Goal: Task Accomplishment & Management: Use online tool/utility

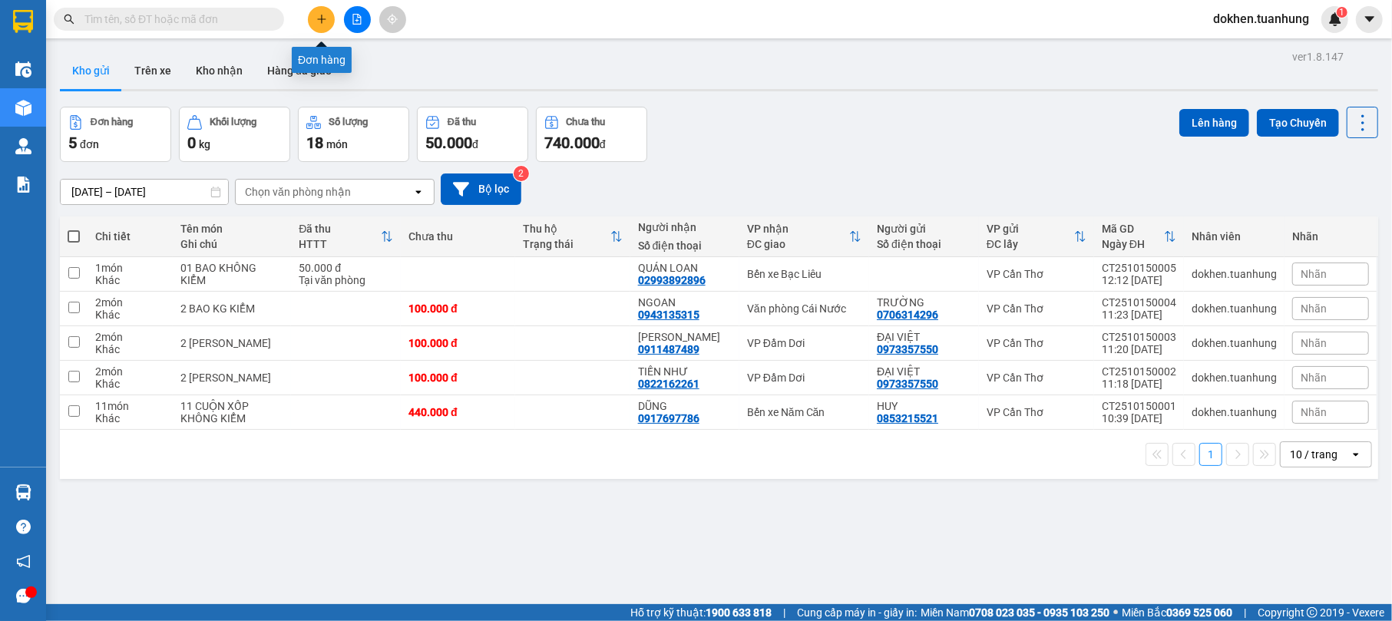
click at [320, 20] on icon "plus" at bounding box center [321, 19] width 11 height 11
click at [326, 23] on button at bounding box center [321, 19] width 27 height 27
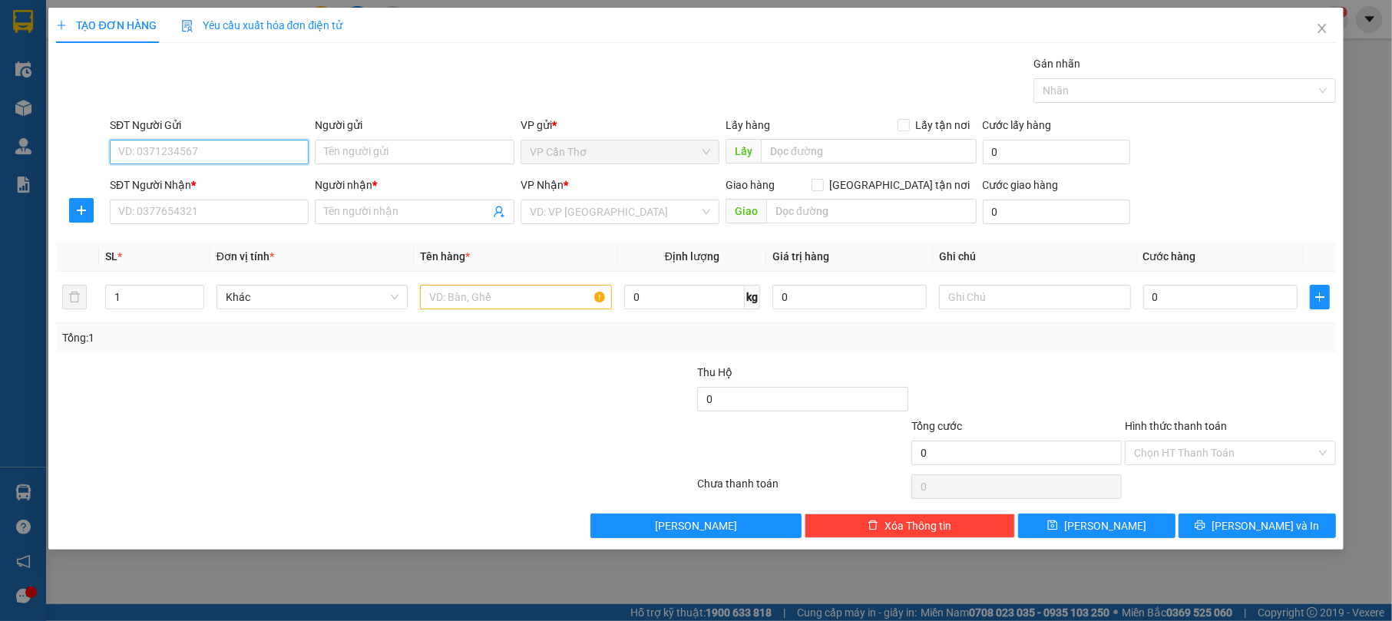
click at [268, 158] on input "SĐT Người Gửi" at bounding box center [209, 152] width 199 height 25
click at [234, 152] on input "SĐT Người Gửi" at bounding box center [209, 152] width 199 height 25
click at [243, 148] on input "SĐT Người Gửi" at bounding box center [209, 152] width 199 height 25
drag, startPoint x: 233, startPoint y: 155, endPoint x: 255, endPoint y: 142, distance: 25.2
click at [255, 142] on input "SĐT Người Gửi" at bounding box center [209, 152] width 199 height 25
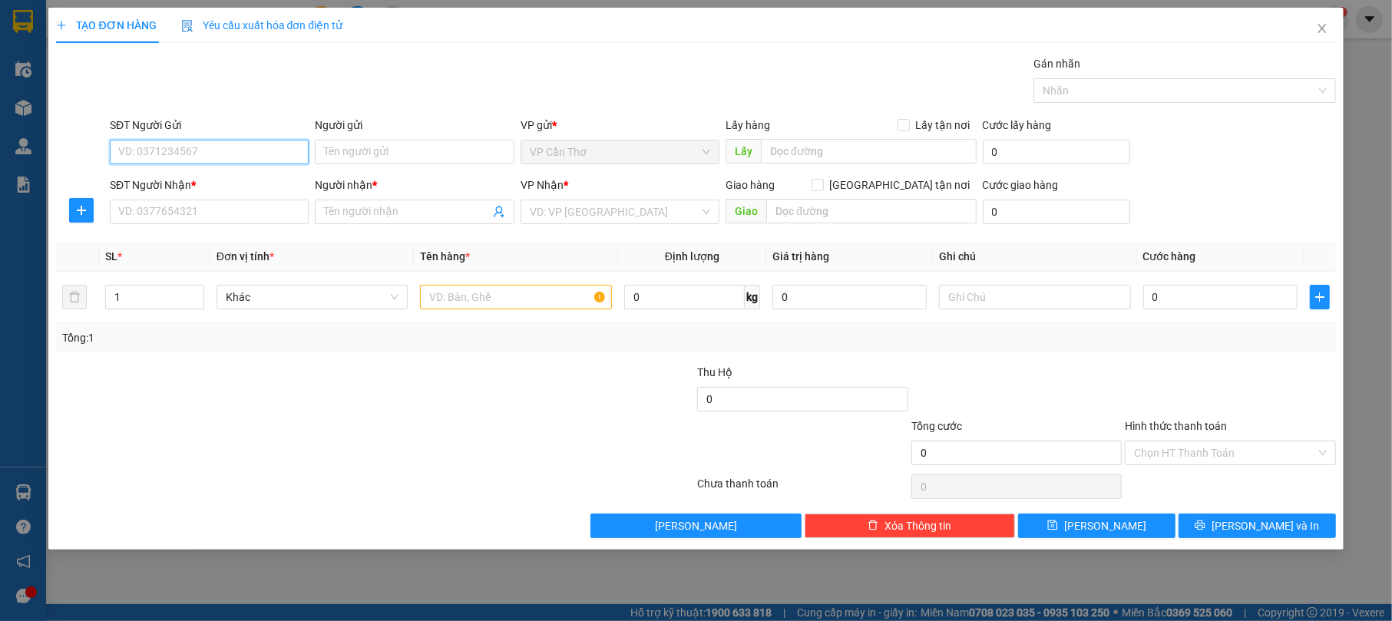
click at [163, 152] on input "SĐT Người Gửi" at bounding box center [209, 152] width 199 height 25
click at [167, 154] on input "SĐT Người Gửi" at bounding box center [209, 152] width 199 height 25
click at [370, 161] on input "Người gửi" at bounding box center [414, 152] width 199 height 25
click at [176, 154] on input "SĐT Người Gửi" at bounding box center [209, 152] width 199 height 25
drag, startPoint x: 167, startPoint y: 158, endPoint x: 180, endPoint y: 154, distance: 13.1
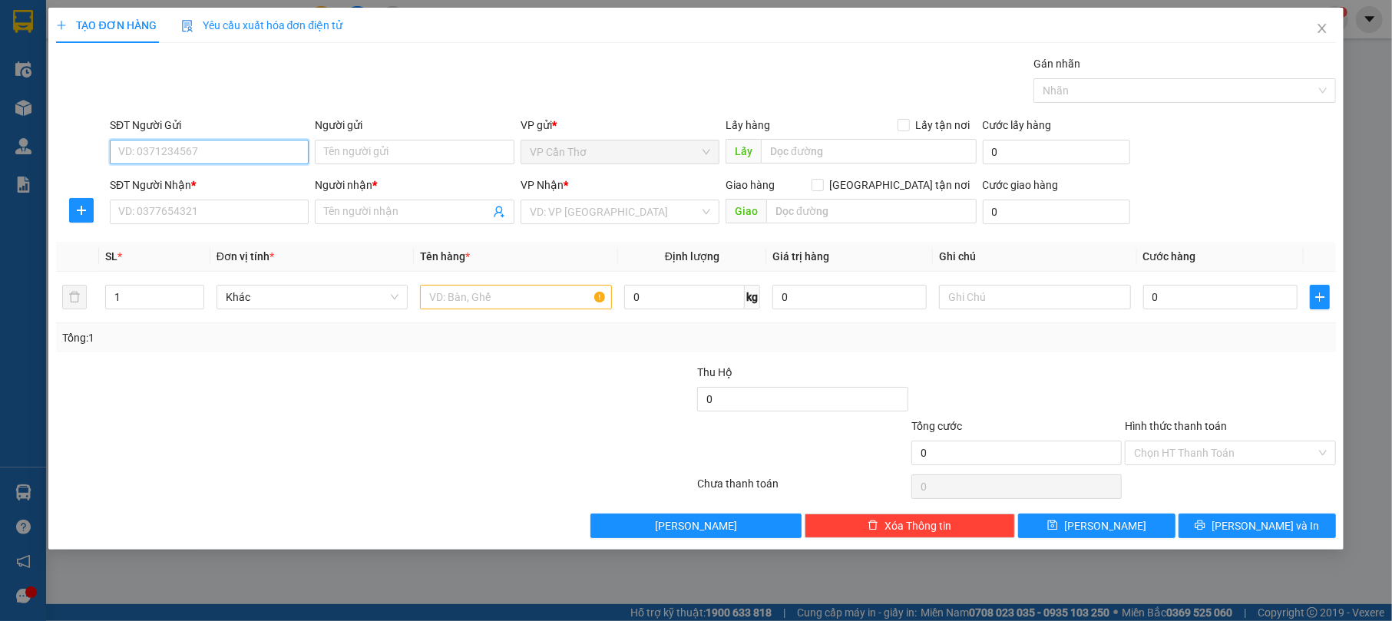
click at [180, 154] on input "SĐT Người Gửi" at bounding box center [209, 152] width 199 height 25
click at [179, 154] on input "SĐT Người Gửi" at bounding box center [209, 152] width 199 height 25
click at [172, 155] on input "SĐT Người Gửi" at bounding box center [209, 152] width 199 height 25
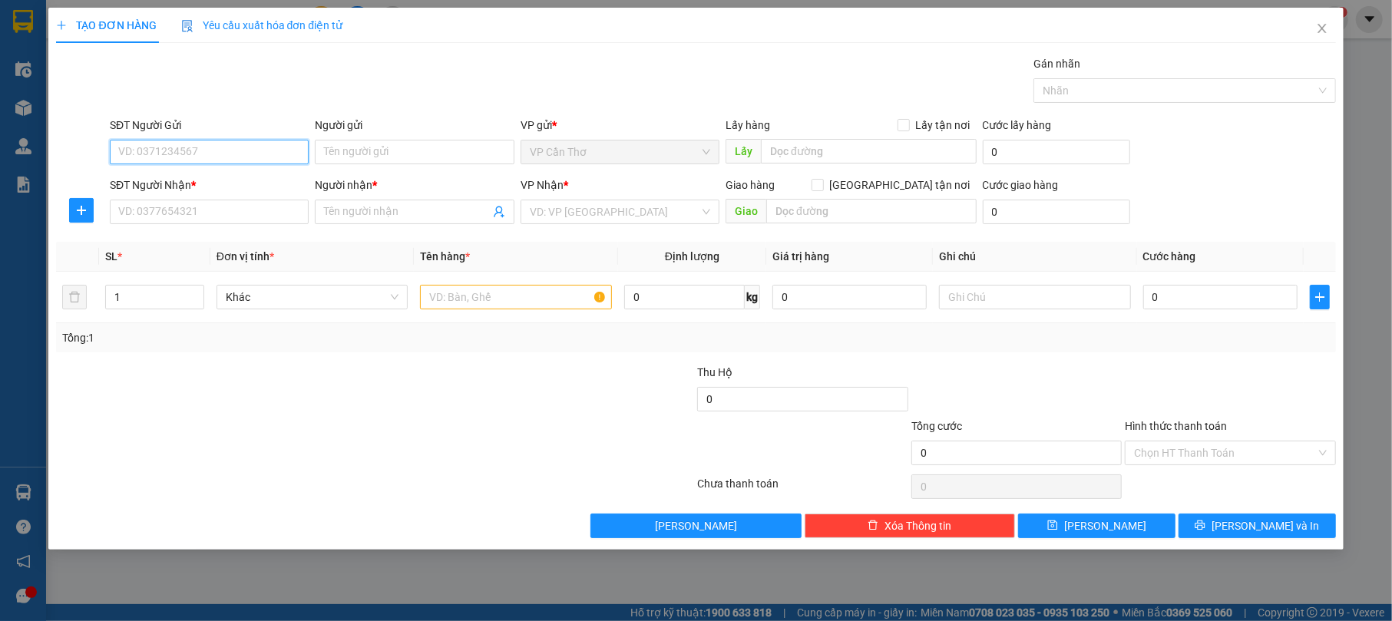
click at [172, 155] on input "SĐT Người Gửi" at bounding box center [209, 152] width 199 height 25
click at [169, 160] on input "SĐT Người Gửi" at bounding box center [209, 152] width 199 height 25
click at [167, 163] on input "SĐT Người Gửi" at bounding box center [209, 152] width 199 height 25
click at [276, 151] on input "SĐT Người Gửi" at bounding box center [209, 152] width 199 height 25
click at [608, 210] on input "search" at bounding box center [615, 211] width 170 height 23
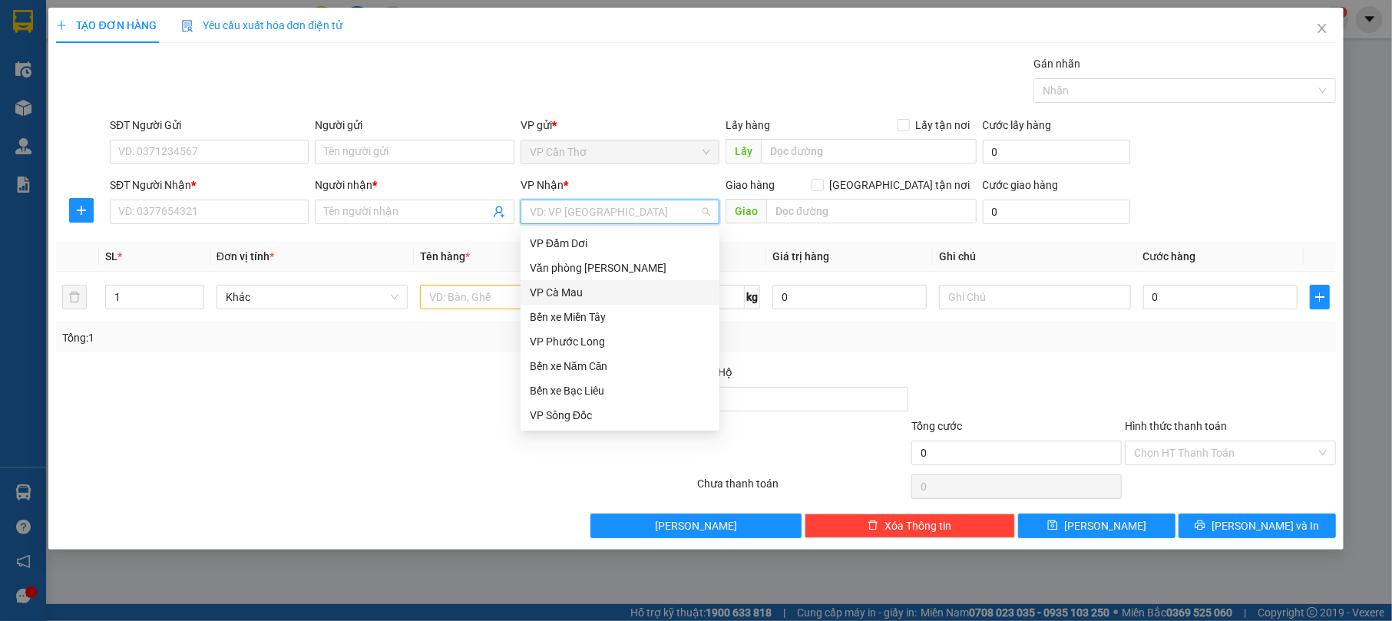
click at [610, 289] on div "VP Cà Mau" at bounding box center [620, 292] width 180 height 17
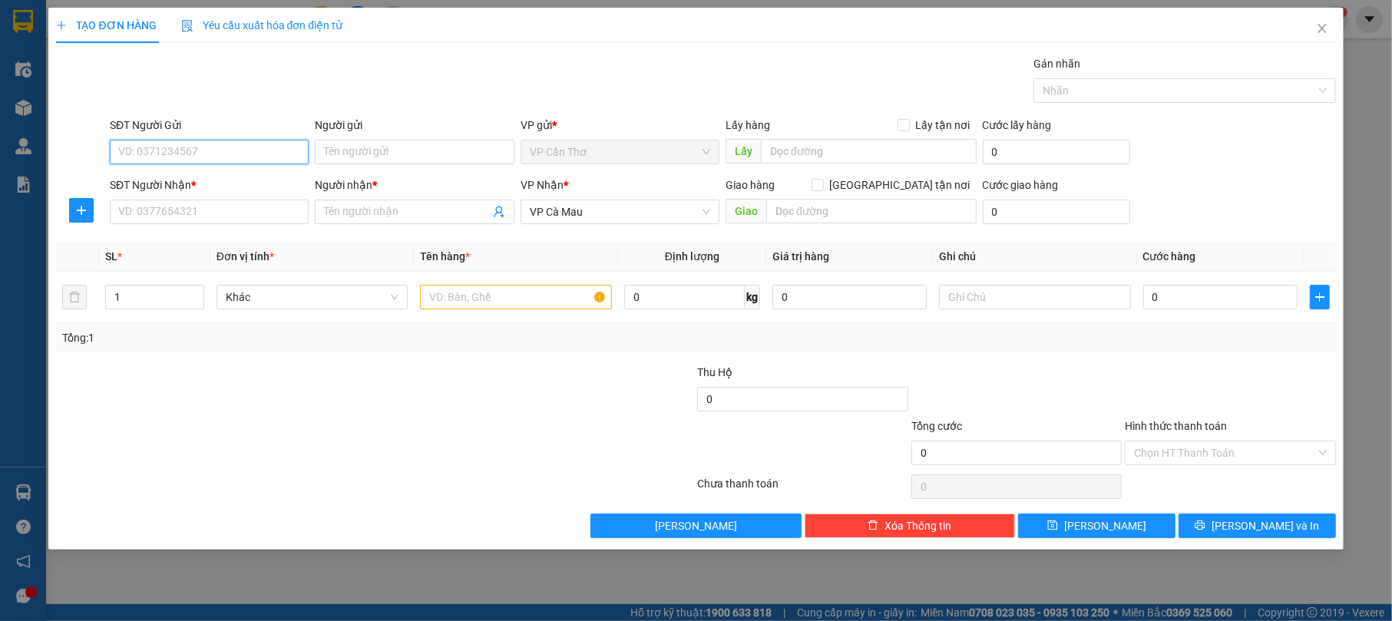
click at [261, 151] on input "SĐT Người Gửi" at bounding box center [209, 152] width 199 height 25
click at [252, 134] on div "SĐT Người Gửi" at bounding box center [209, 128] width 199 height 23
click at [250, 137] on div "SĐT Người Gửi" at bounding box center [209, 128] width 199 height 23
click at [247, 139] on div "SĐT Người Gửi" at bounding box center [209, 128] width 199 height 23
click at [249, 145] on input "SĐT Người Gửi" at bounding box center [209, 152] width 199 height 25
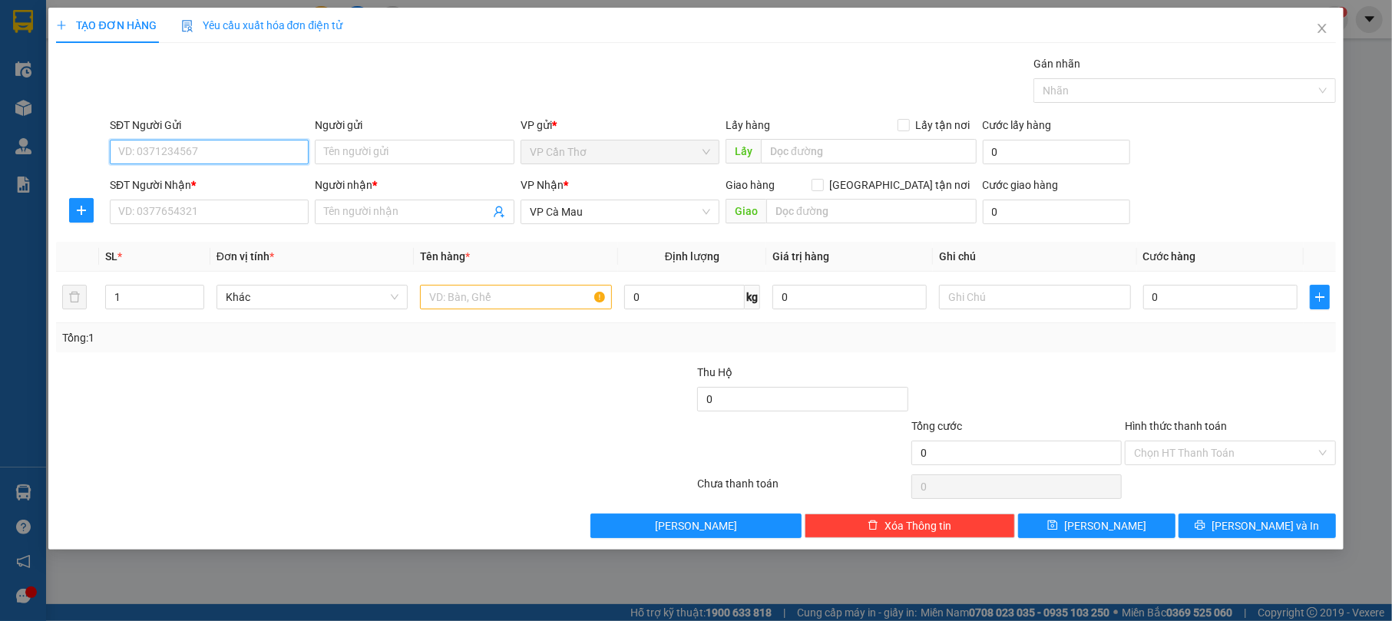
click at [247, 149] on input "SĐT Người Gửi" at bounding box center [209, 152] width 199 height 25
click at [370, 481] on div at bounding box center [375, 487] width 641 height 31
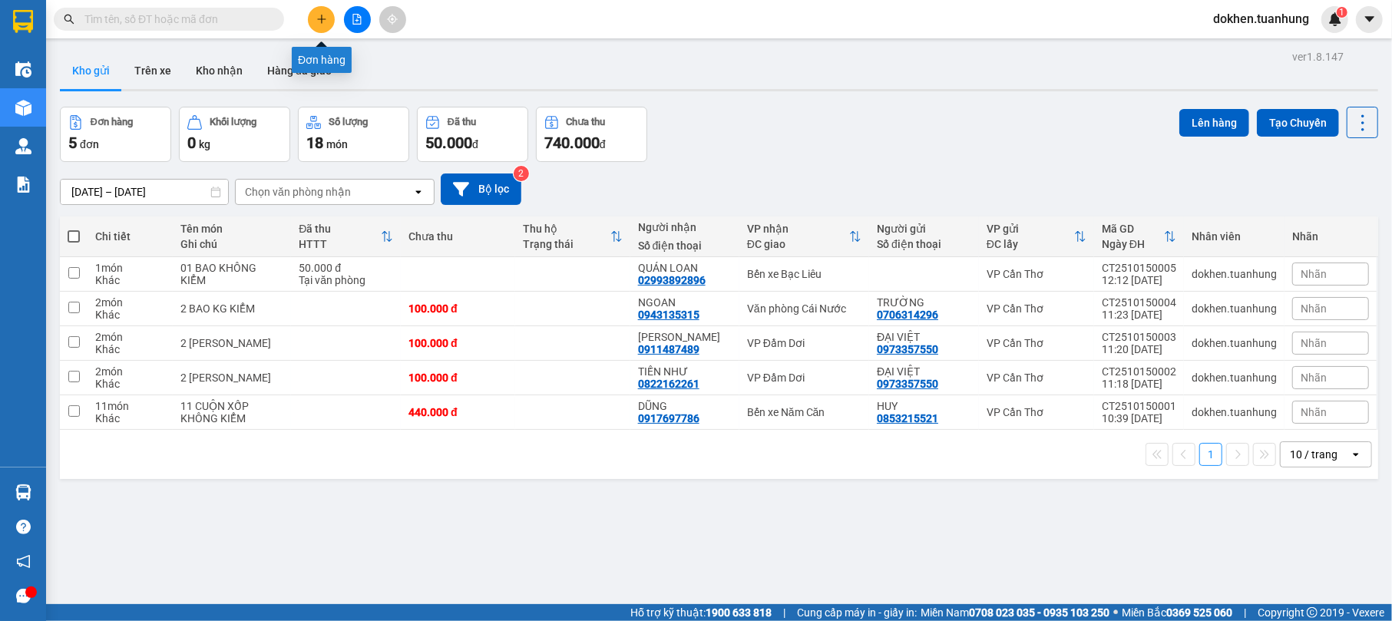
click at [315, 12] on button at bounding box center [321, 19] width 27 height 27
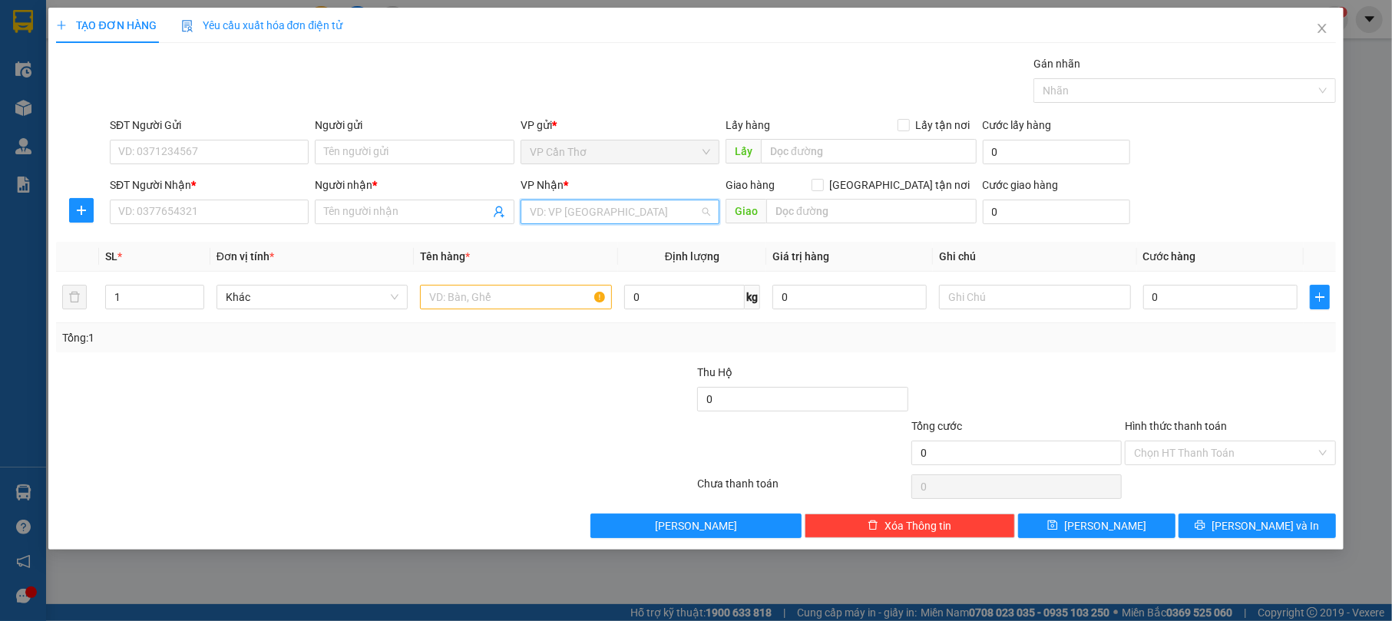
click at [557, 213] on input "search" at bounding box center [615, 211] width 170 height 23
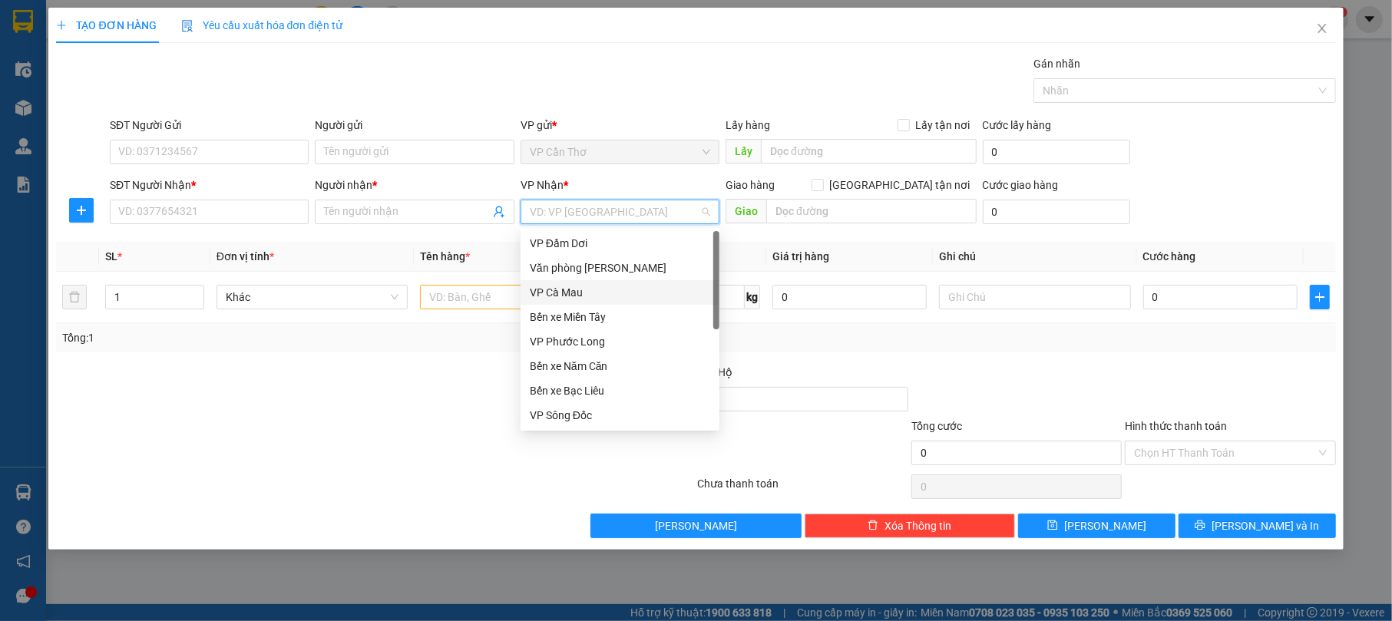
click at [559, 287] on div "VP Cà Mau" at bounding box center [620, 292] width 180 height 17
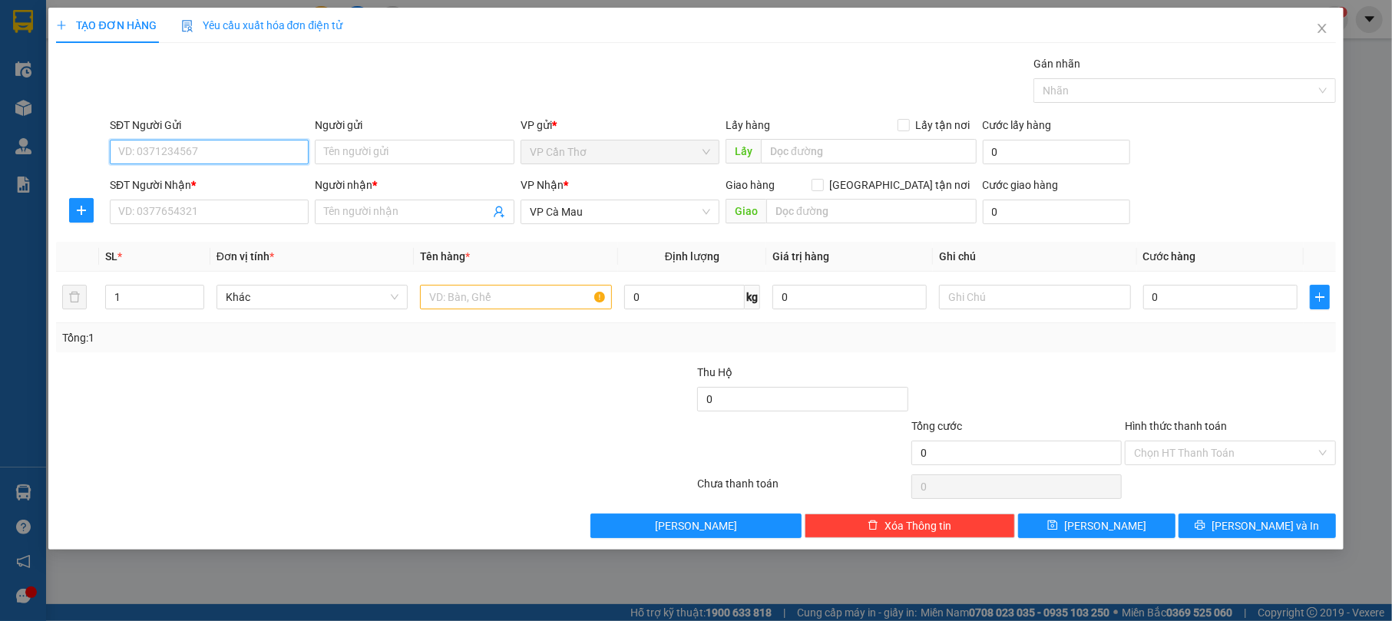
click at [268, 148] on input "SĐT Người Gửi" at bounding box center [209, 152] width 199 height 25
drag, startPoint x: 219, startPoint y: 139, endPoint x: 179, endPoint y: 147, distance: 40.8
click at [179, 147] on div "SĐT Người Gửi VD: 0371234567" at bounding box center [209, 144] width 199 height 54
click at [179, 147] on input "SĐT Người Gửi" at bounding box center [209, 152] width 199 height 25
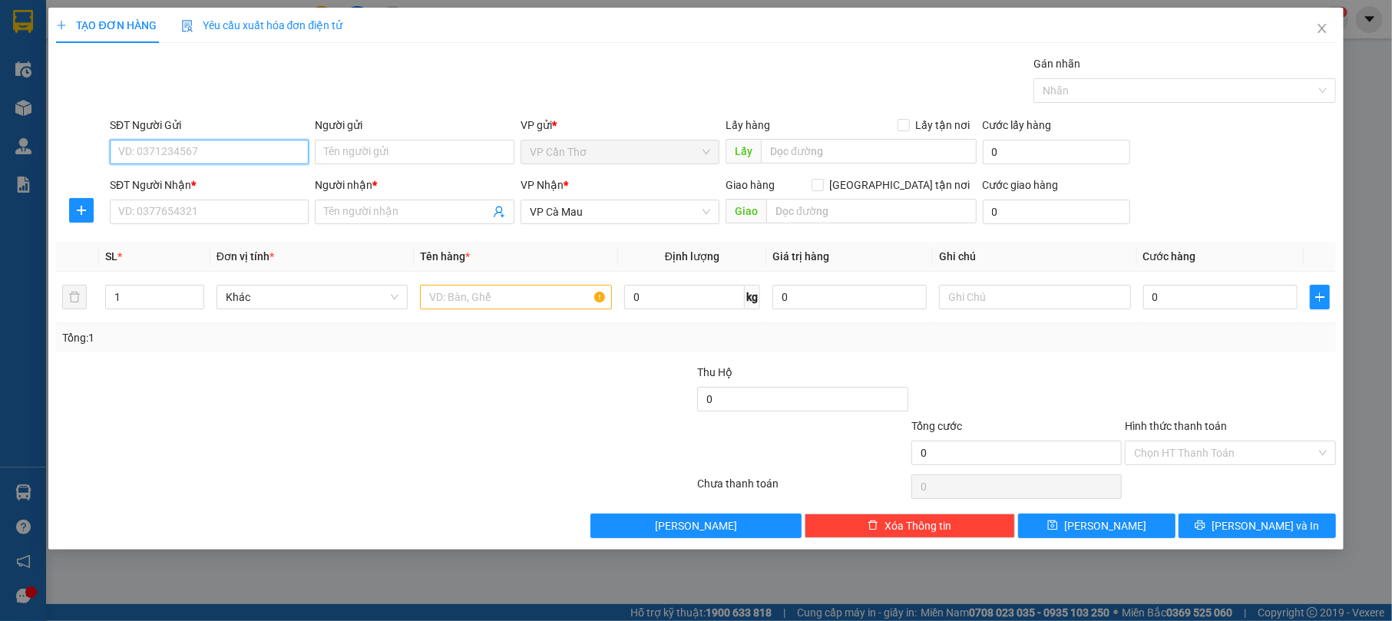
click at [179, 148] on input "SĐT Người Gửi" at bounding box center [209, 152] width 199 height 25
click at [157, 148] on input "SĐT Người Gửi" at bounding box center [209, 152] width 199 height 25
click at [1327, 23] on icon "close" at bounding box center [1322, 28] width 12 height 12
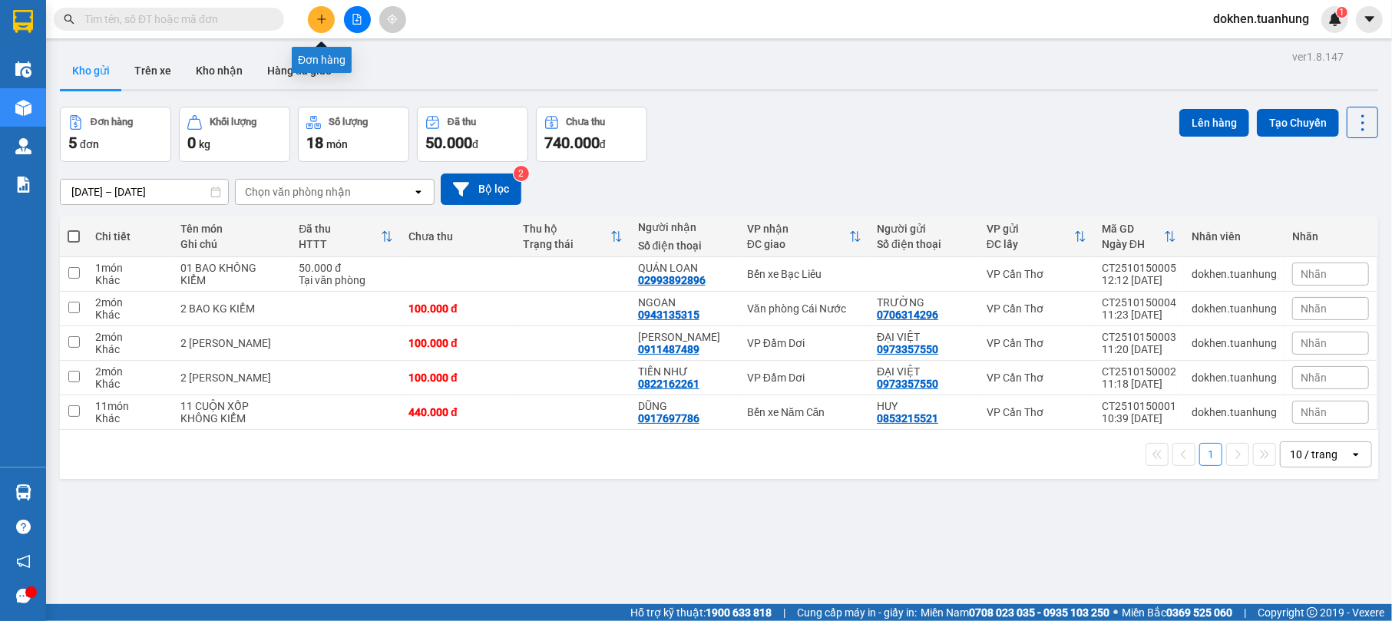
click at [323, 17] on icon "plus" at bounding box center [321, 19] width 11 height 11
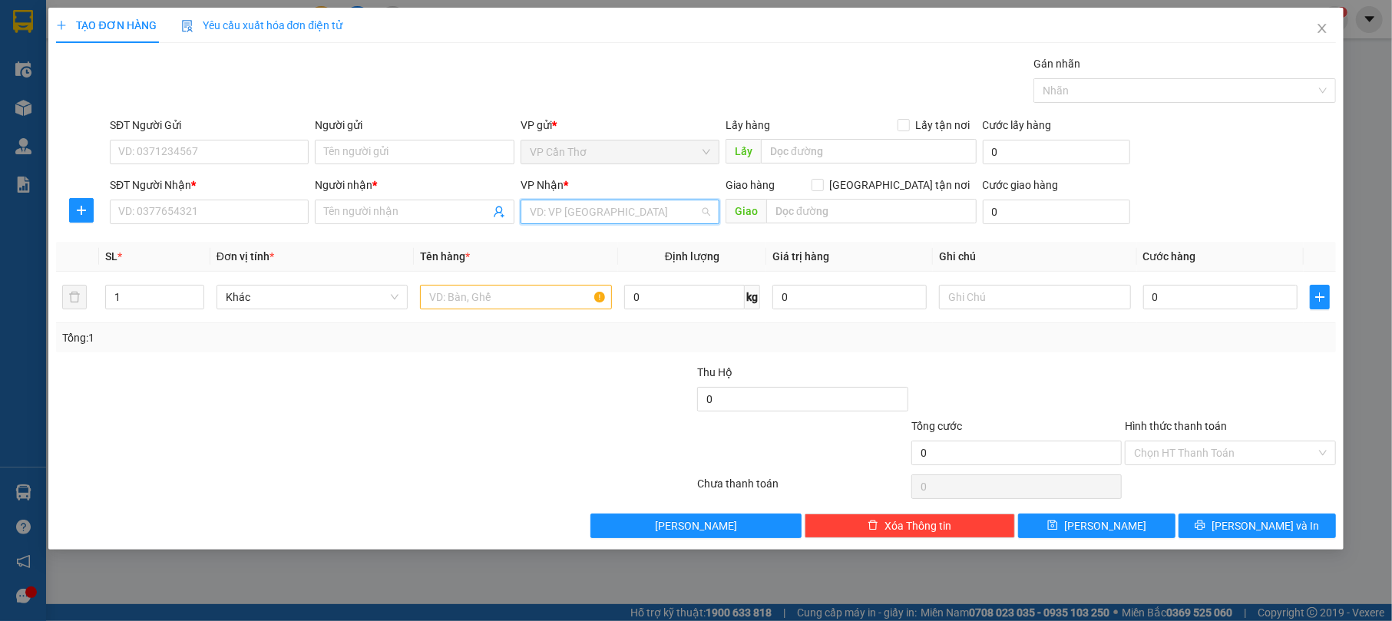
click at [559, 213] on input "search" at bounding box center [615, 211] width 170 height 23
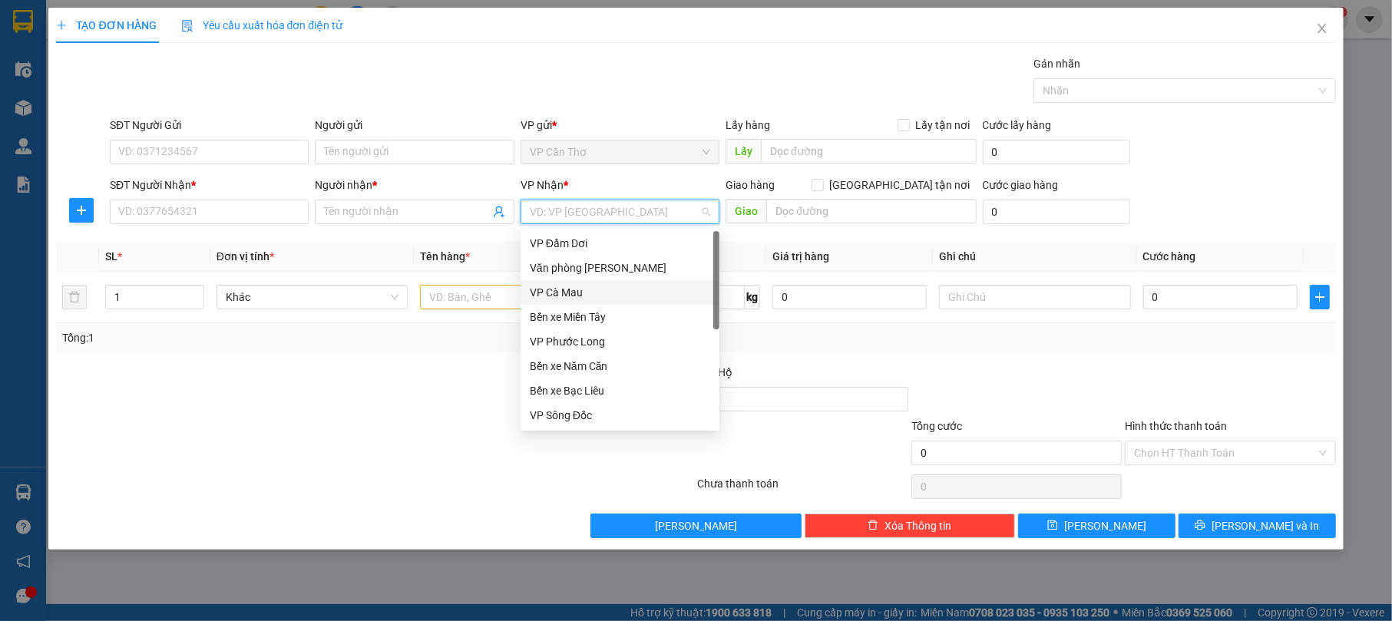
click at [590, 289] on div "VP Cà Mau" at bounding box center [620, 292] width 180 height 17
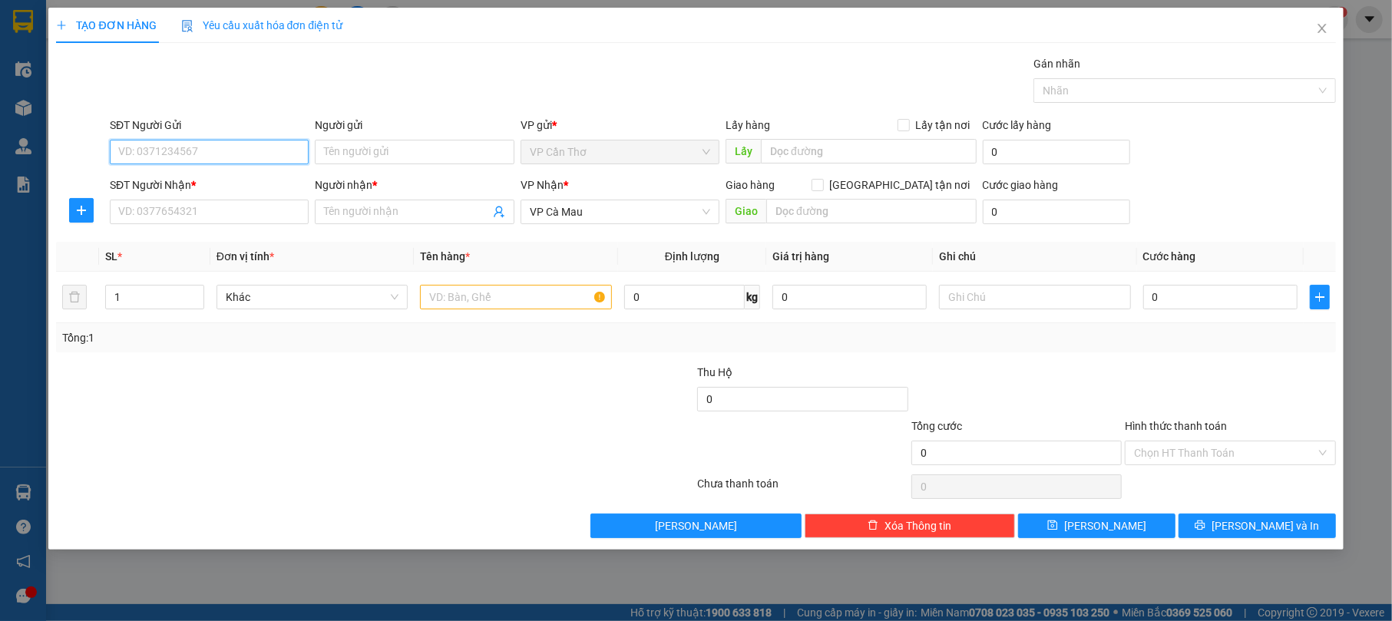
click at [292, 152] on input "SĐT Người Gửi" at bounding box center [209, 152] width 199 height 25
click at [1316, 28] on icon "close" at bounding box center [1322, 28] width 12 height 12
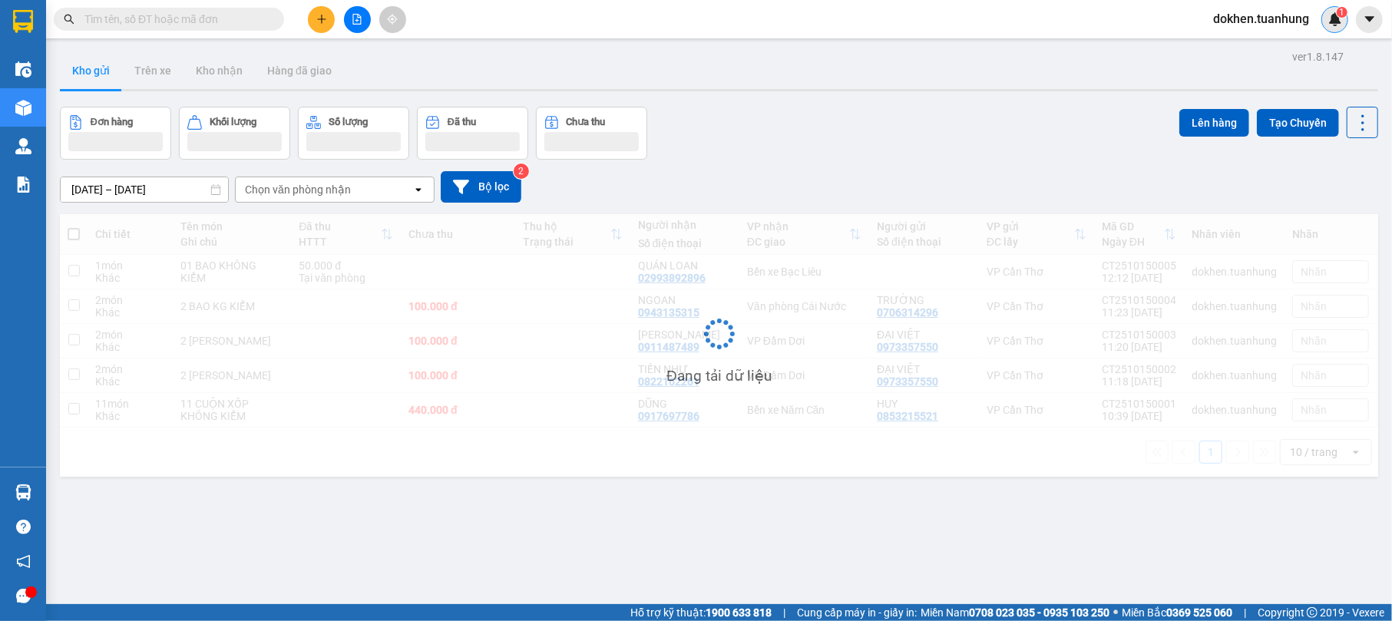
click at [1326, 23] on div "1" at bounding box center [1335, 19] width 27 height 27
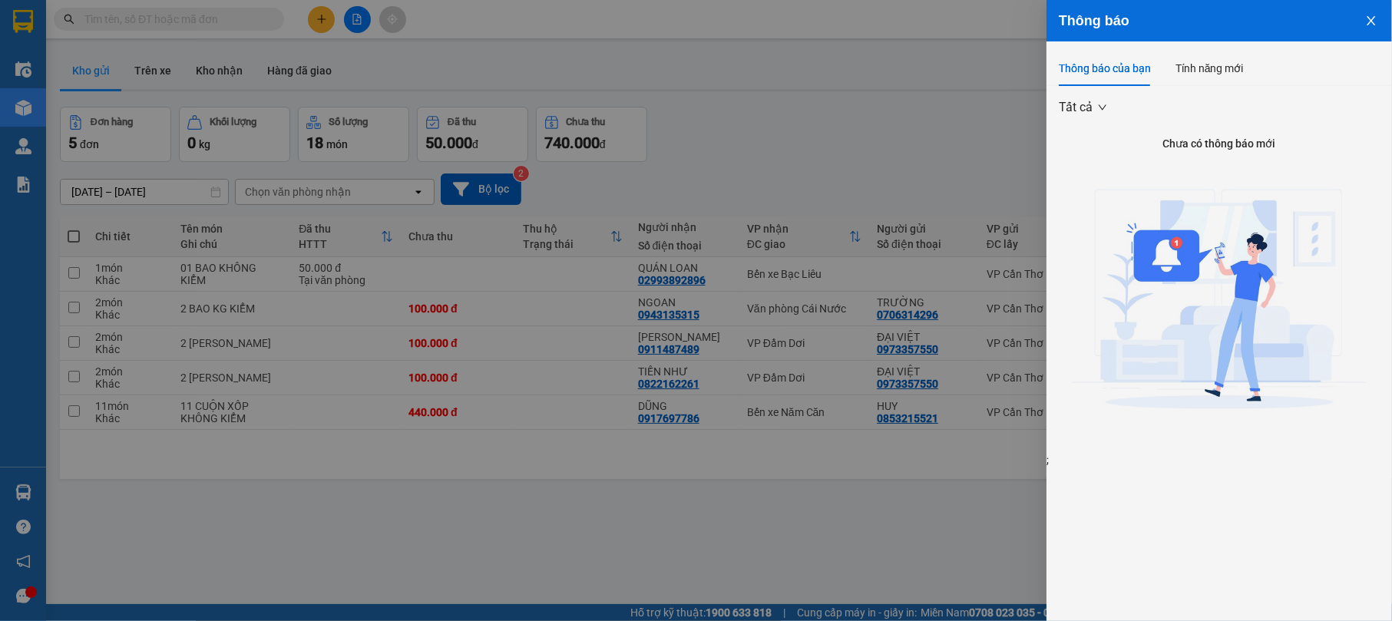
click at [1374, 16] on icon "close" at bounding box center [1372, 21] width 12 height 12
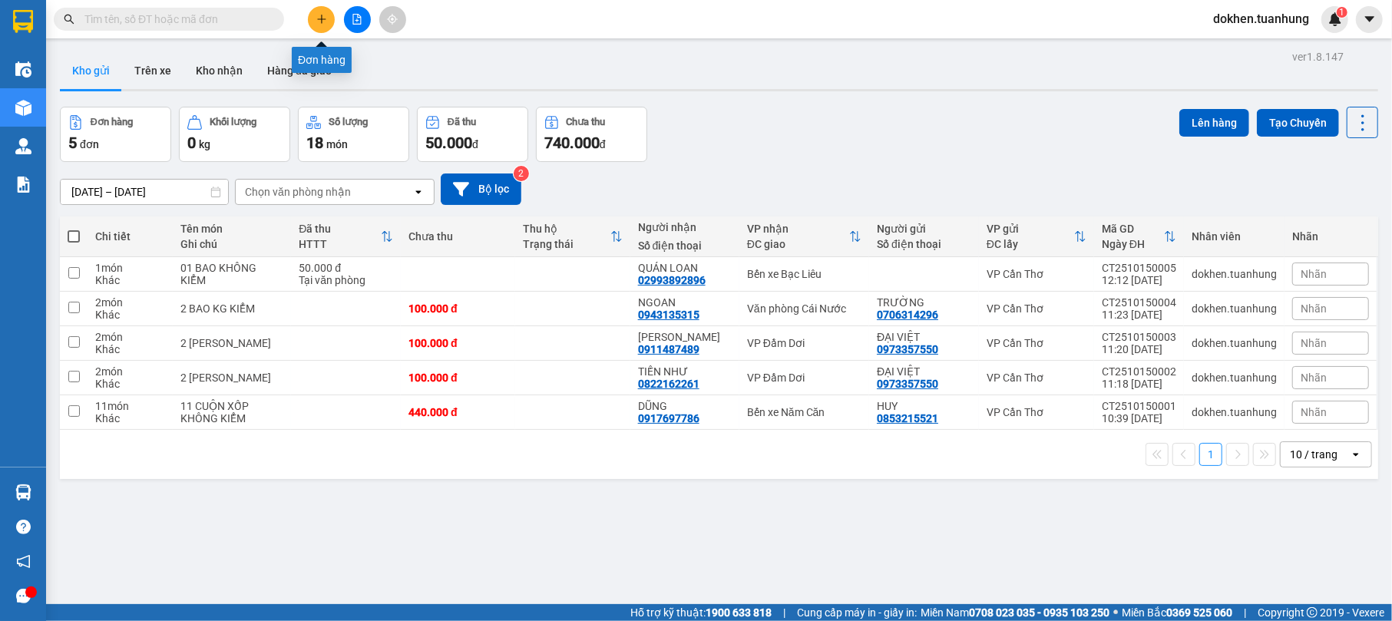
click at [323, 6] on button at bounding box center [321, 19] width 27 height 27
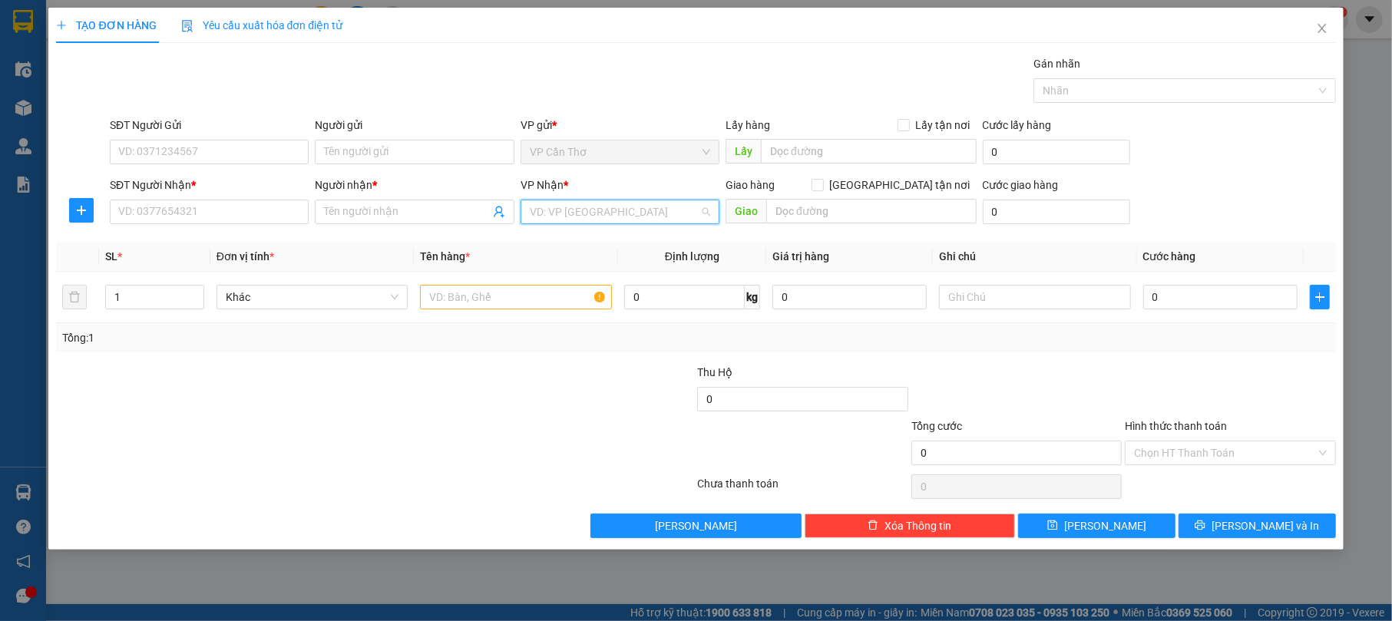
click at [615, 209] on input "search" at bounding box center [615, 211] width 170 height 23
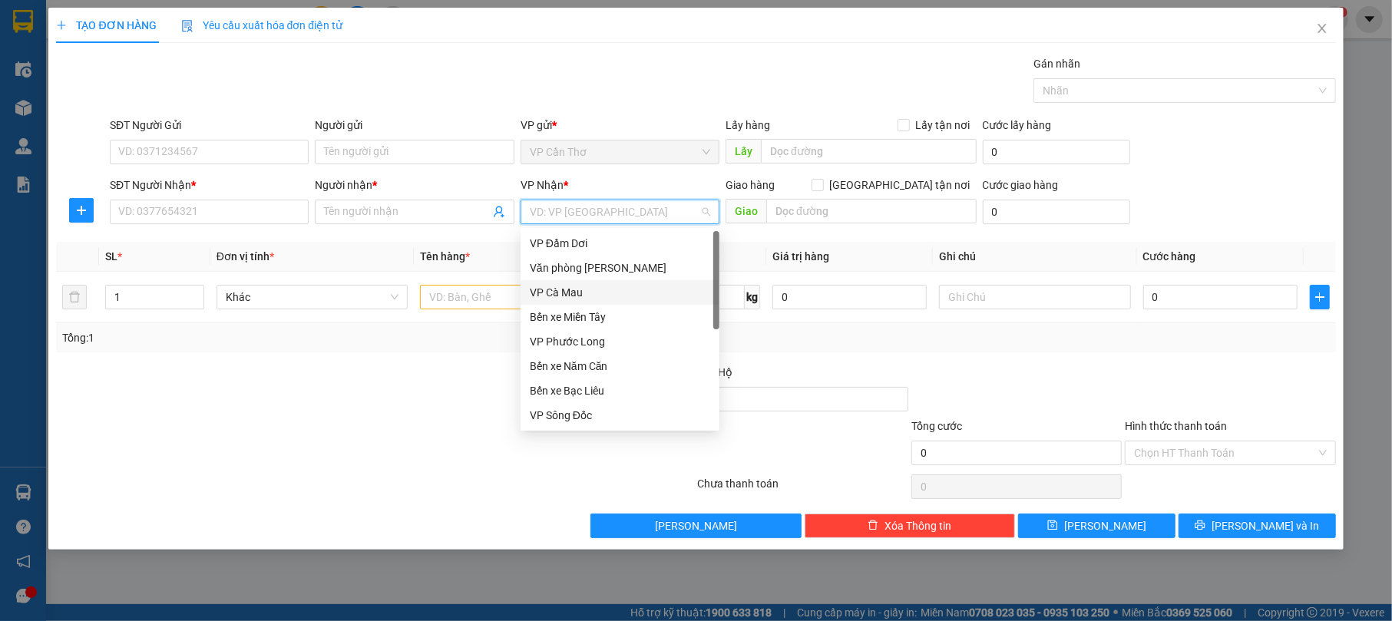
click at [600, 298] on div "VP Cà Mau" at bounding box center [620, 292] width 180 height 17
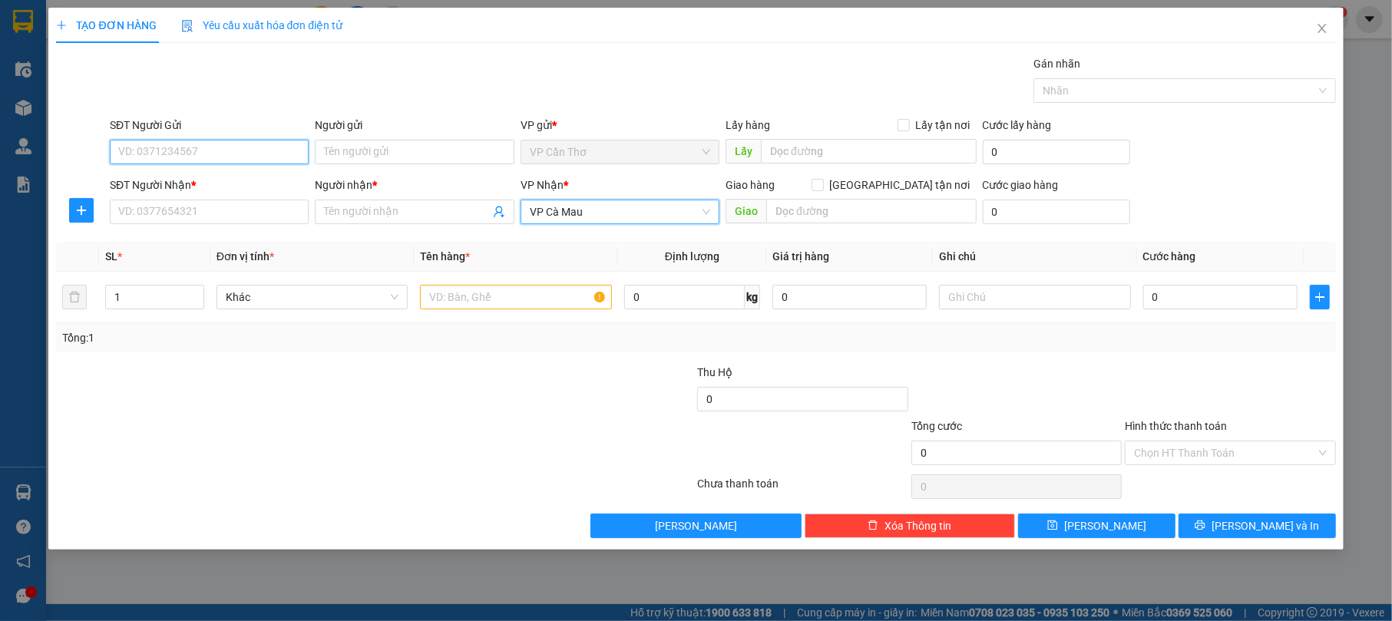
click at [179, 151] on input "SĐT Người Gửi" at bounding box center [209, 152] width 199 height 25
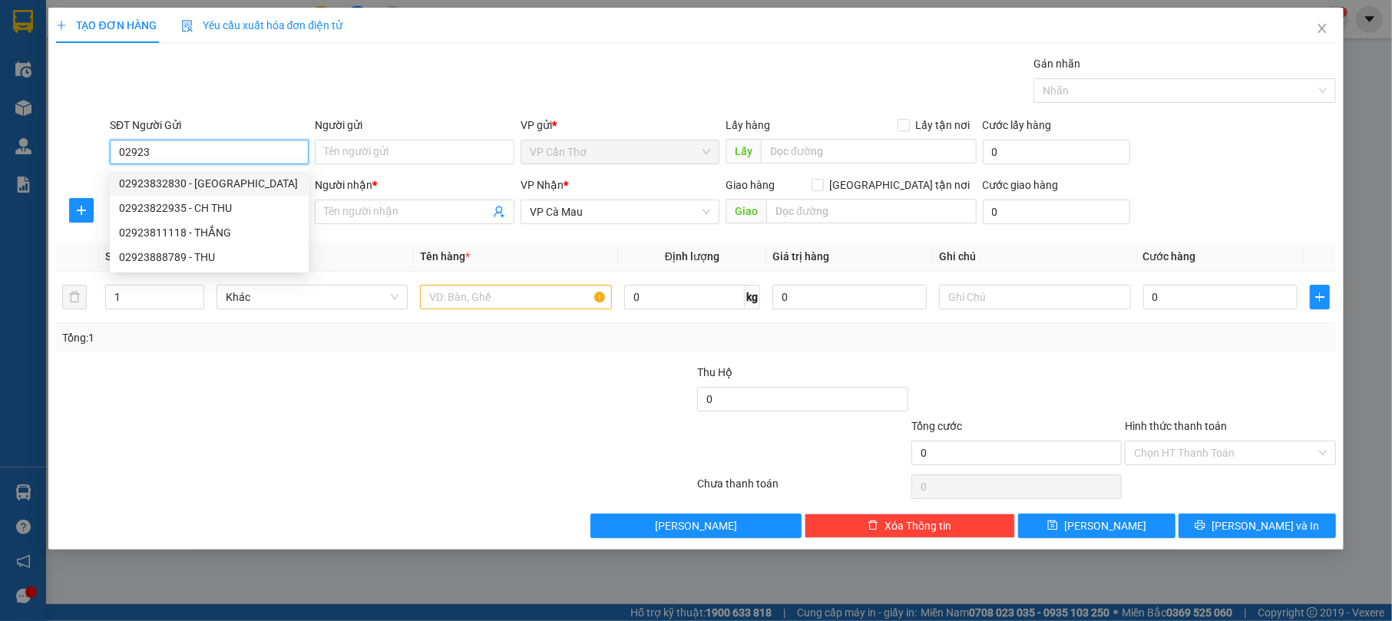
click at [138, 177] on div "02923832830 - [GEOGRAPHIC_DATA]" at bounding box center [209, 183] width 180 height 17
type input "02923832830"
type input "NAM HÀ"
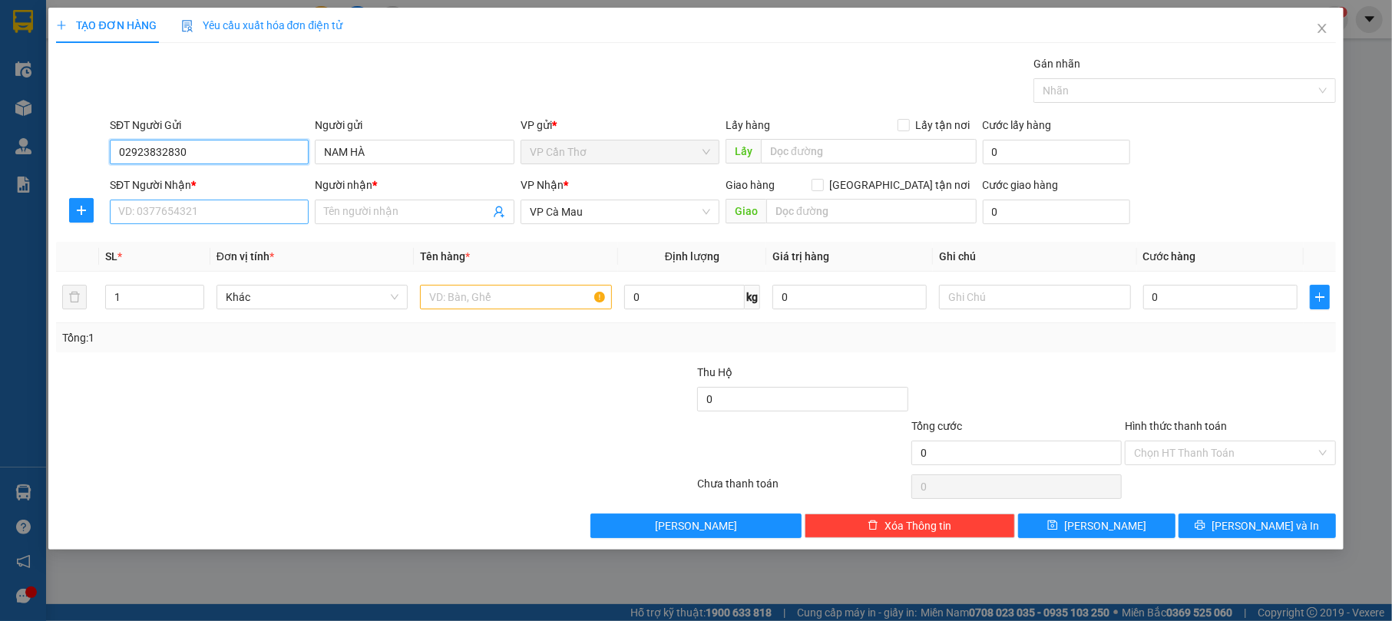
type input "02923832830"
click at [266, 219] on input "SĐT Người Nhận *" at bounding box center [209, 212] width 199 height 25
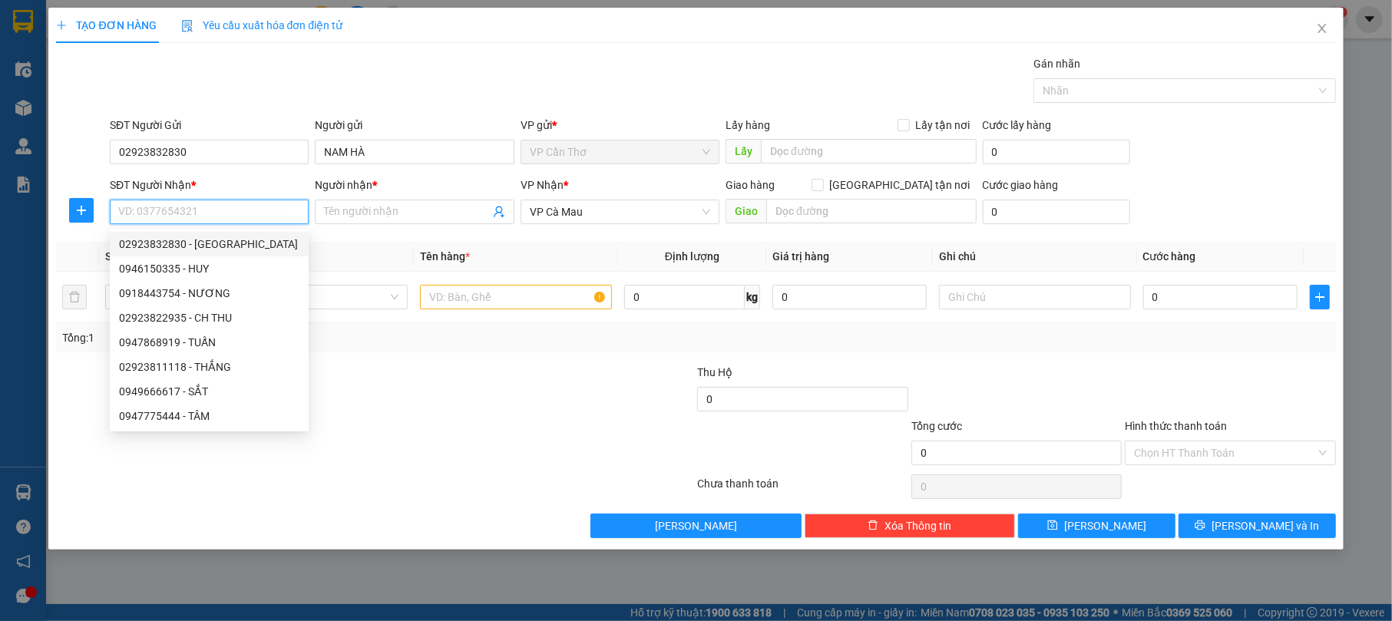
click at [237, 212] on input "SĐT Người Nhận *" at bounding box center [209, 212] width 199 height 25
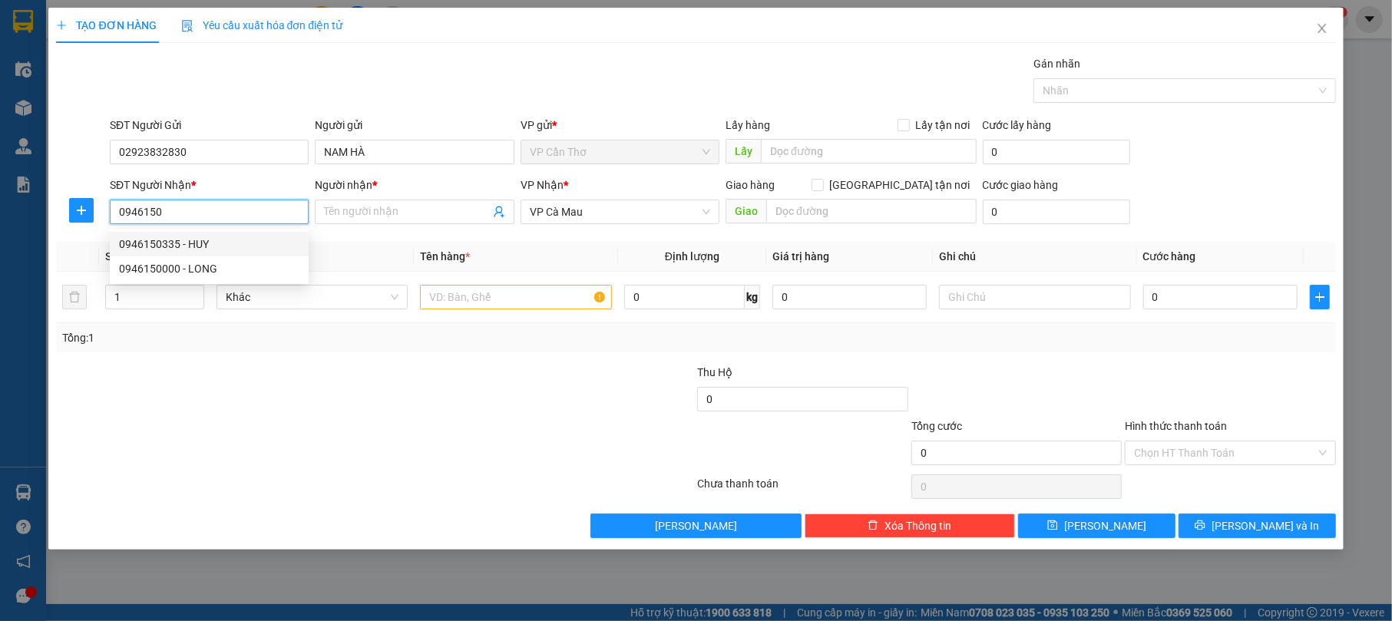
click at [243, 241] on div "0946150335 - HUY" at bounding box center [209, 244] width 180 height 17
type input "0946150335"
type input "HUY"
type input "0946150335"
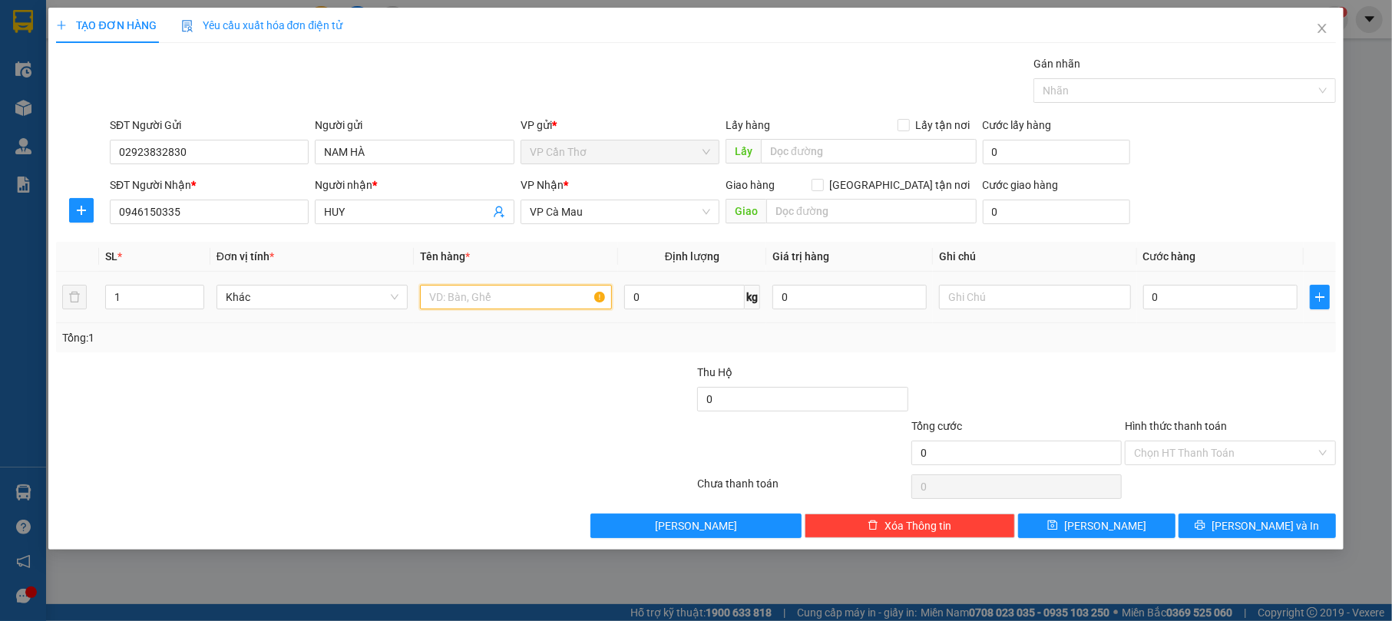
click at [477, 302] on input "text" at bounding box center [516, 297] width 192 height 25
type input "01 BỌC KHÔNG KIỂM"
click at [1187, 296] on input "0" at bounding box center [1221, 297] width 154 height 25
click at [1152, 296] on input "0" at bounding box center [1221, 297] width 154 height 25
type input "40"
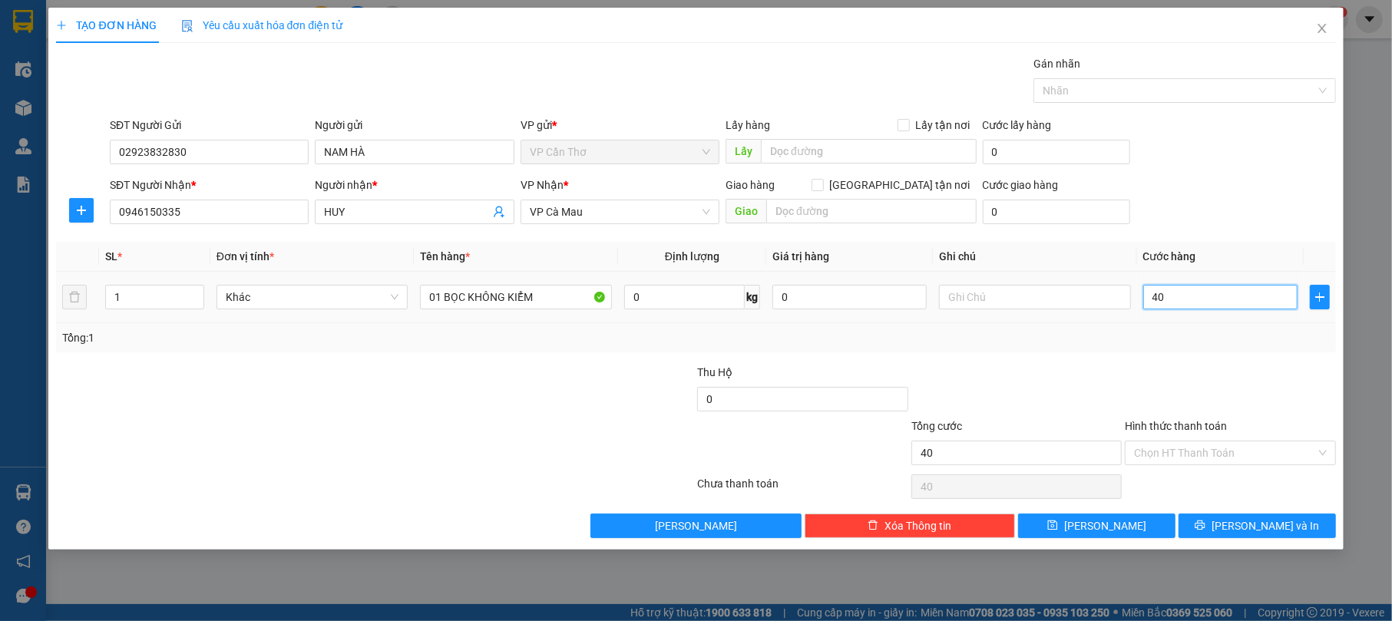
type input "40"
type input "40.000"
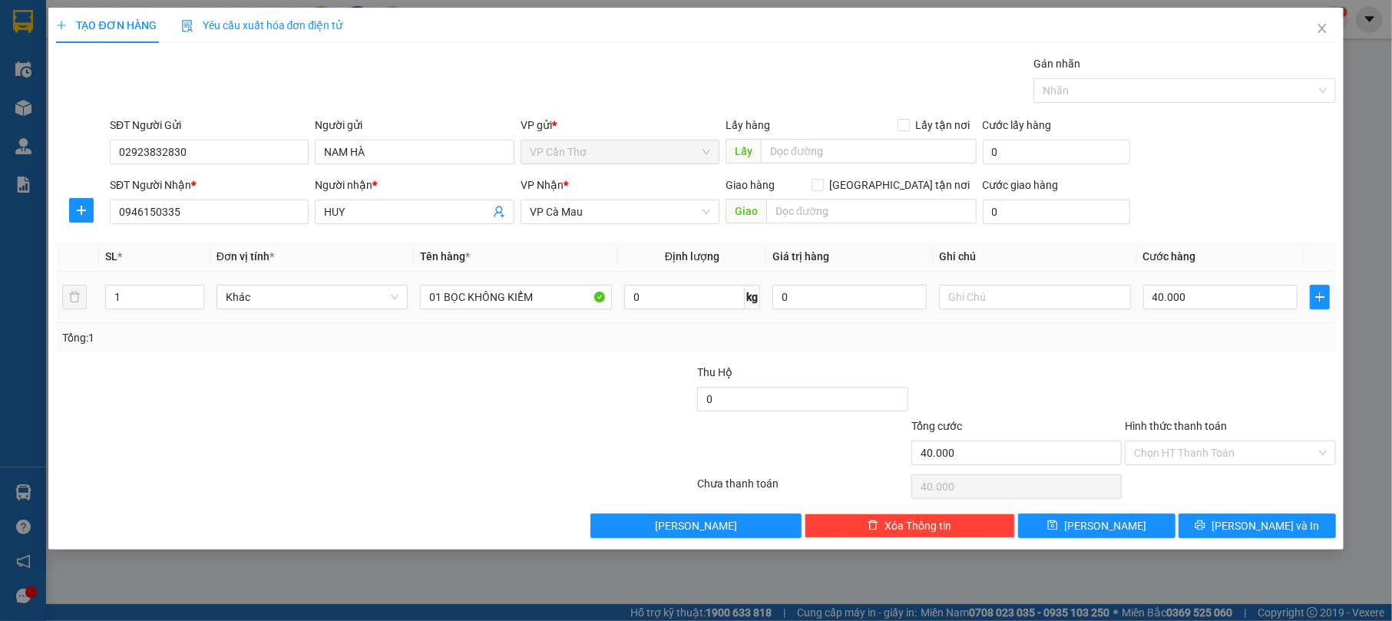
drag, startPoint x: 1269, startPoint y: 320, endPoint x: 1319, endPoint y: 381, distance: 78.6
click at [1319, 381] on div at bounding box center [1231, 391] width 214 height 54
click at [1288, 530] on button "[PERSON_NAME] và In" at bounding box center [1257, 526] width 157 height 25
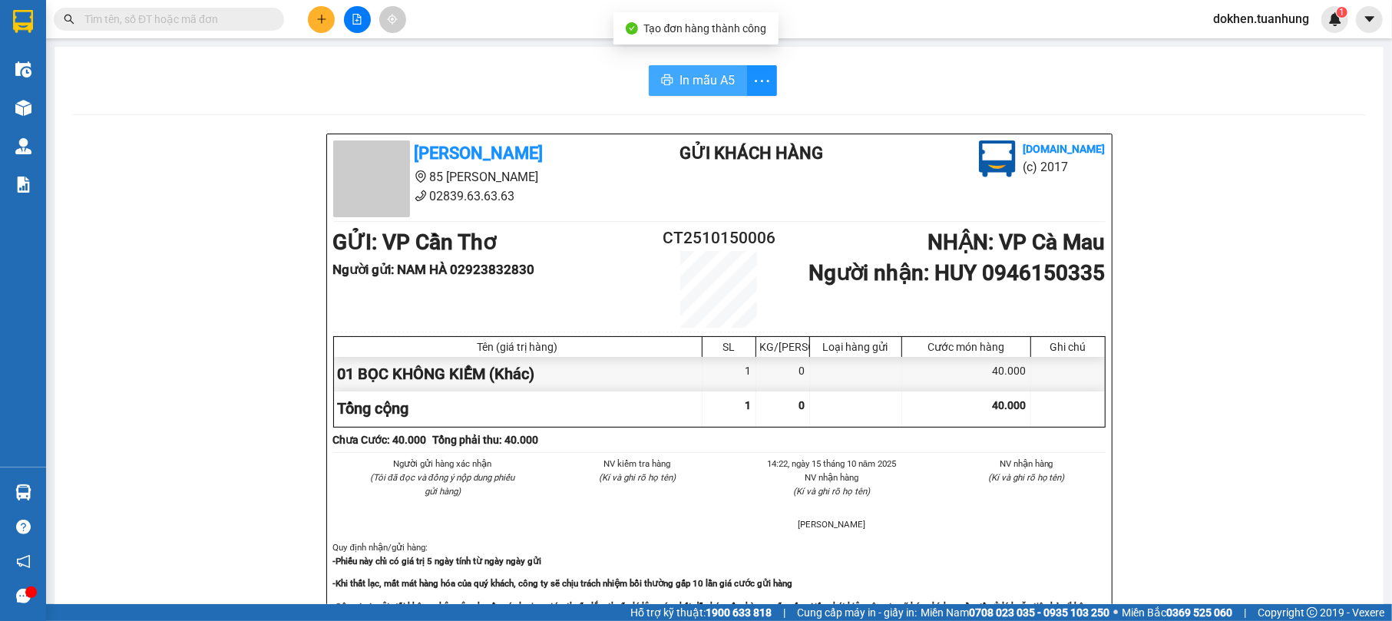
click at [680, 87] on span "In mẫu A5" at bounding box center [707, 80] width 55 height 19
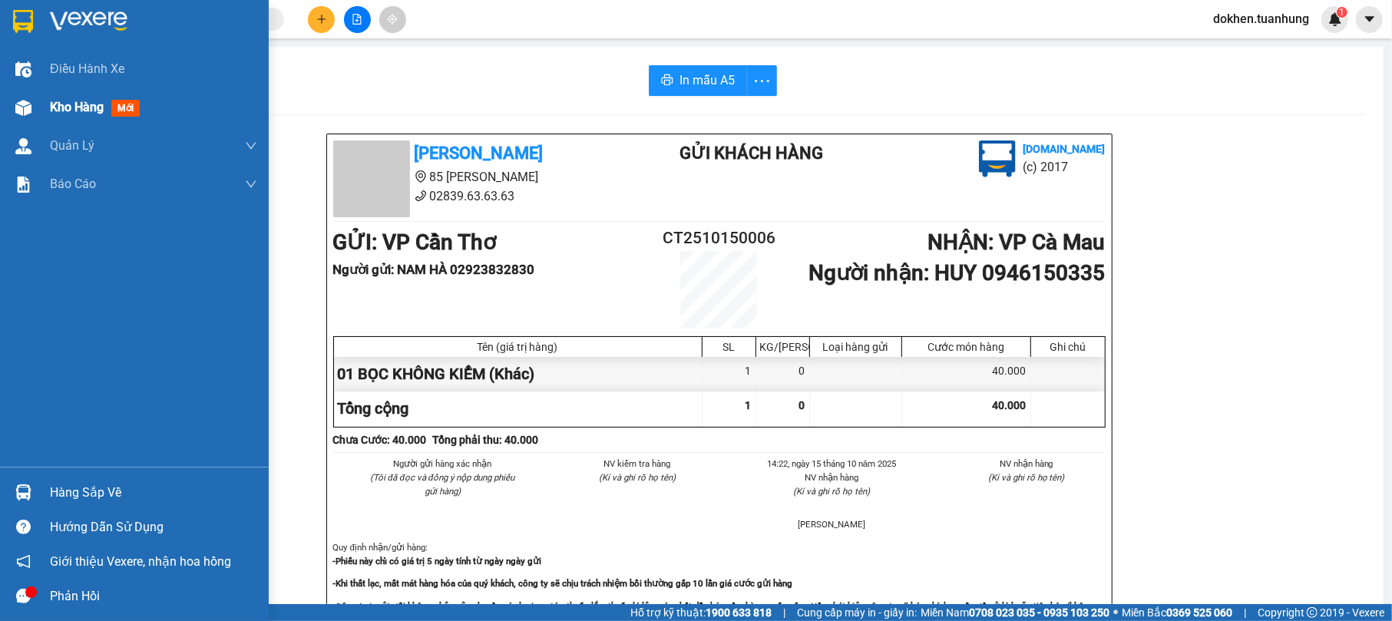
click at [81, 100] on span "Kho hàng" at bounding box center [77, 107] width 54 height 15
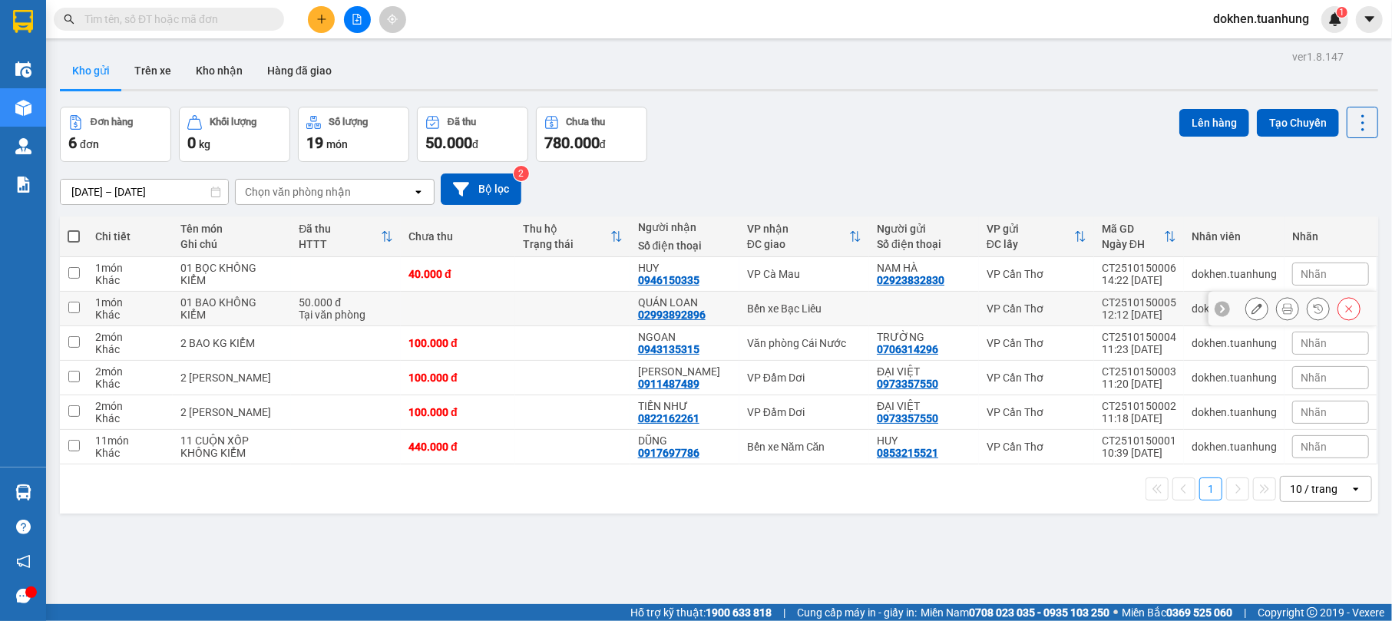
click at [708, 313] on div "QUÁN LOAN 02993892896" at bounding box center [685, 308] width 94 height 25
checkbox input "true"
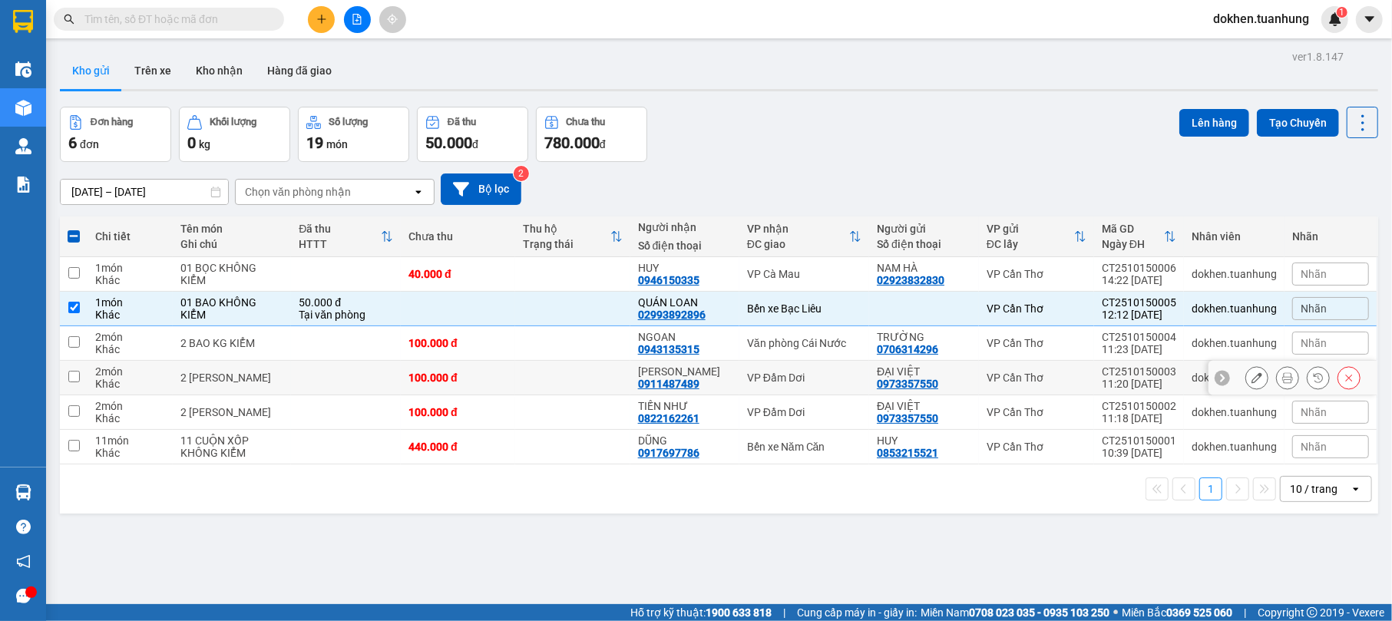
click at [747, 379] on div "VP Đầm Dơi" at bounding box center [804, 378] width 114 height 12
checkbox input "true"
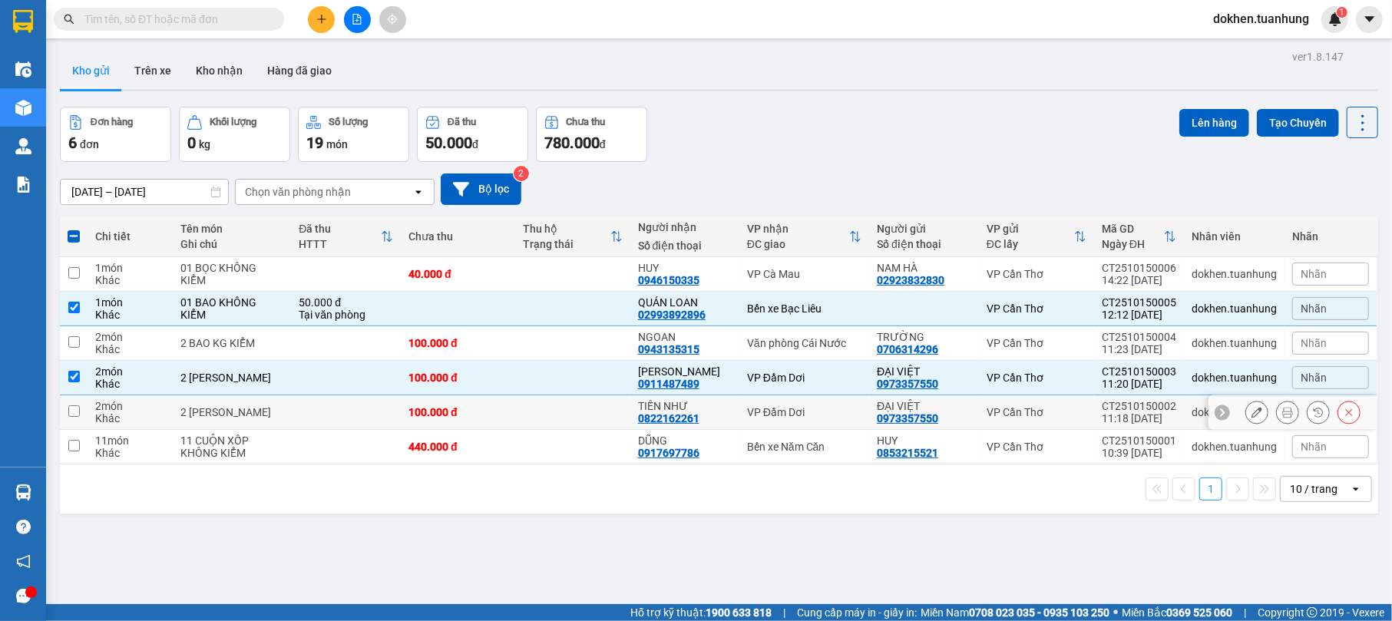
click at [750, 416] on div "VP Đầm Dơi" at bounding box center [804, 412] width 114 height 12
checkbox input "true"
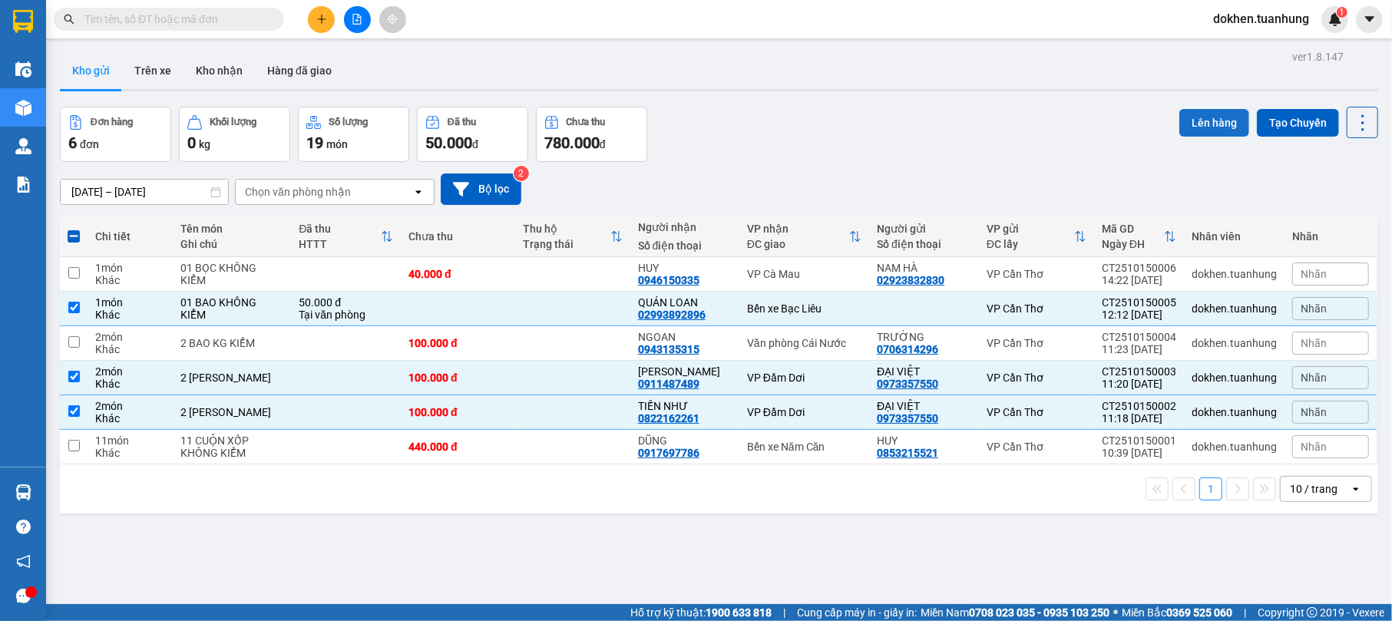
click at [1184, 117] on button "Lên hàng" at bounding box center [1215, 123] width 70 height 28
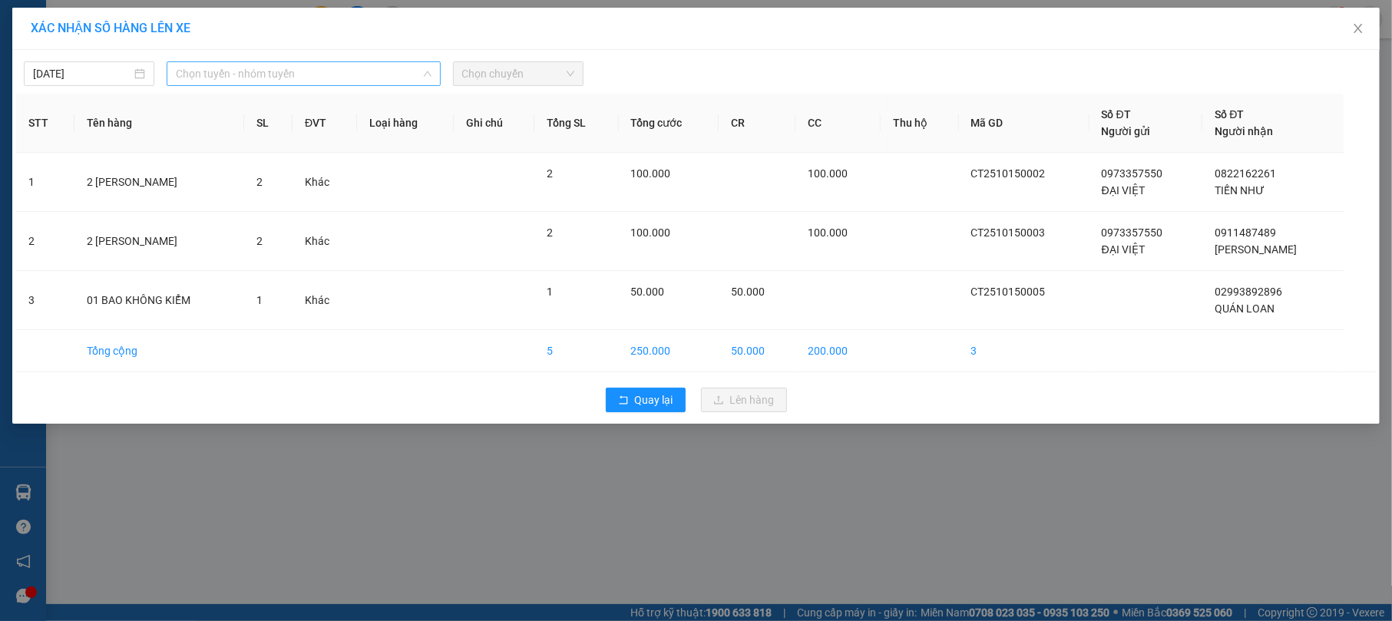
click at [433, 72] on div "Chọn tuyến - nhóm tuyến" at bounding box center [303, 73] width 273 height 25
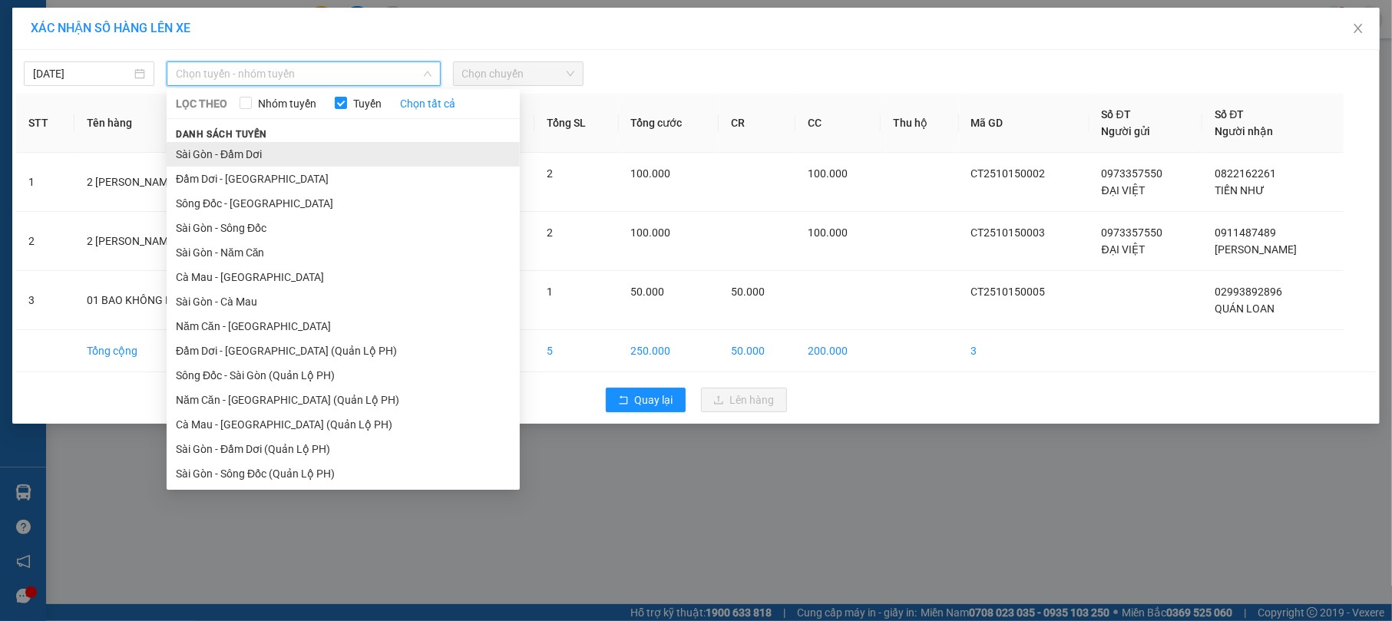
click at [357, 151] on li "Sài Gòn - Đầm Dơi" at bounding box center [343, 154] width 353 height 25
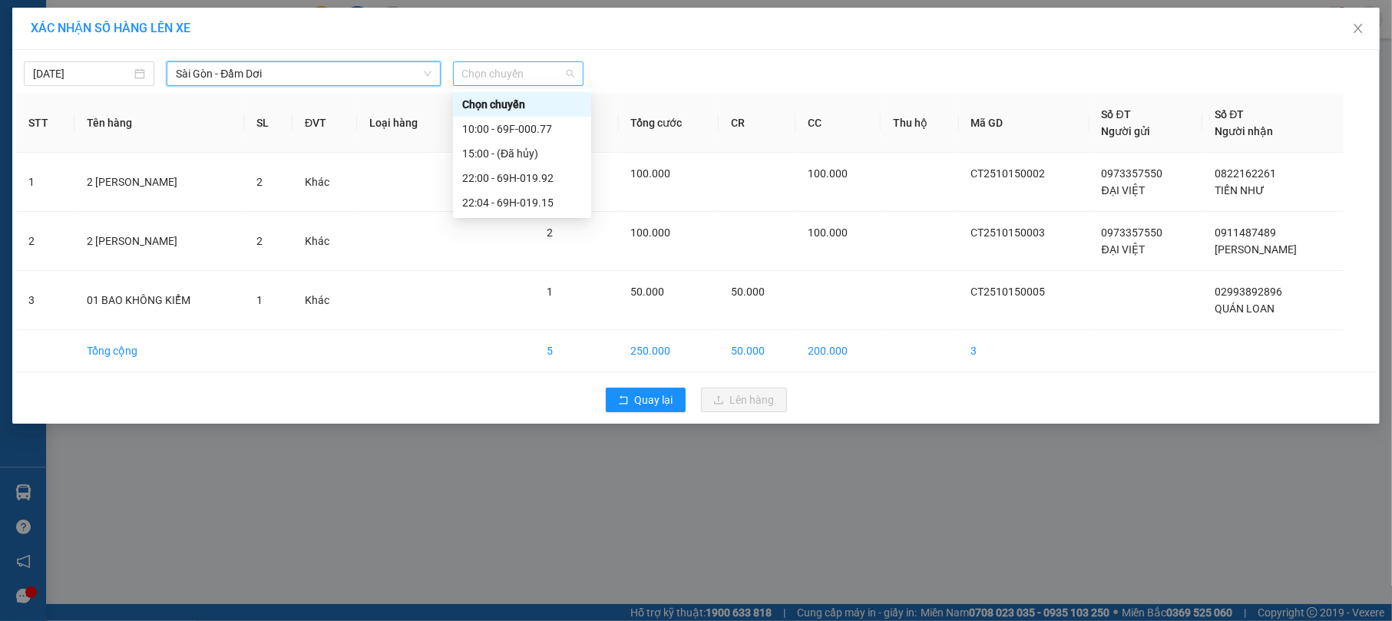
click at [569, 72] on span "Chọn chuyến" at bounding box center [518, 73] width 112 height 23
click at [563, 127] on div "10:00 - 69F-000.77" at bounding box center [522, 129] width 120 height 17
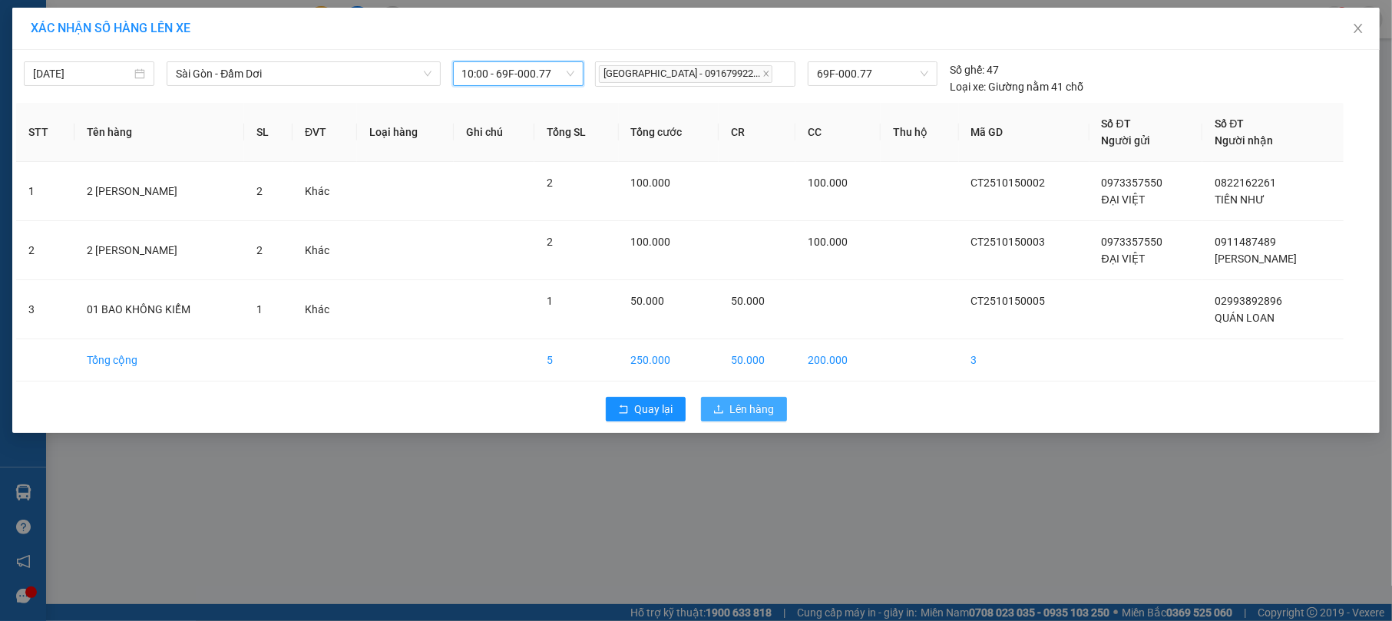
click at [767, 401] on button "Lên hàng" at bounding box center [744, 409] width 86 height 25
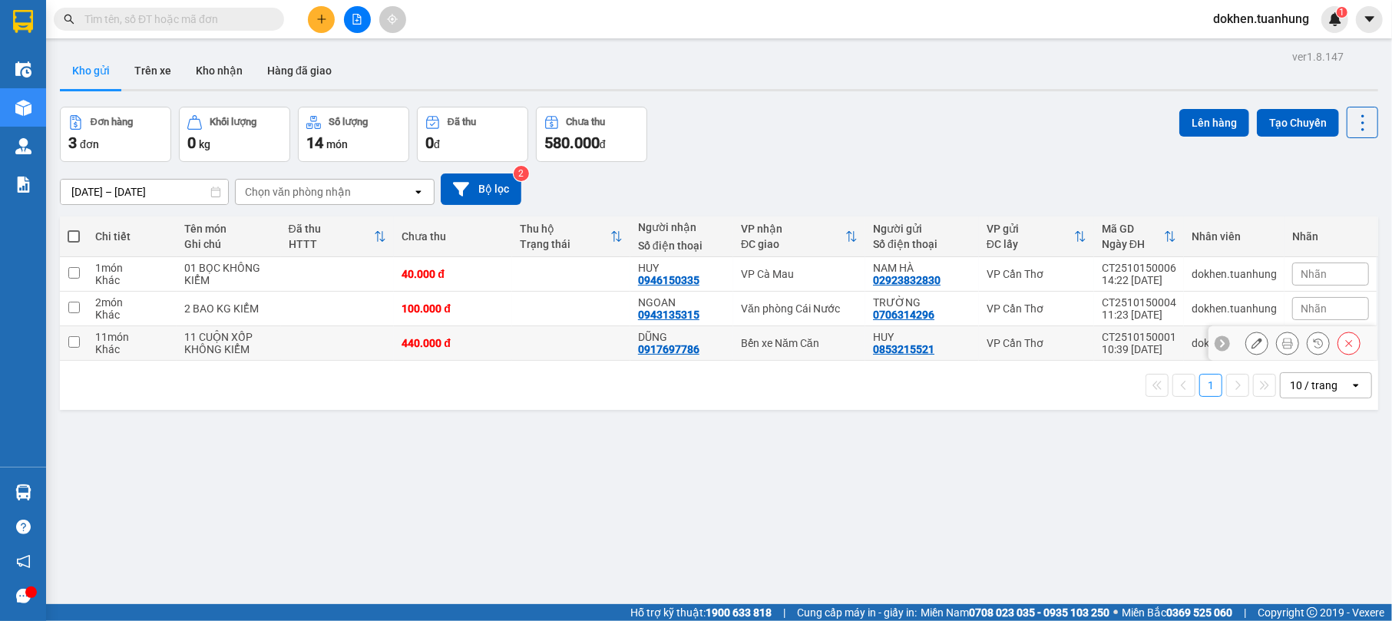
click at [558, 349] on td at bounding box center [571, 343] width 118 height 35
checkbox input "true"
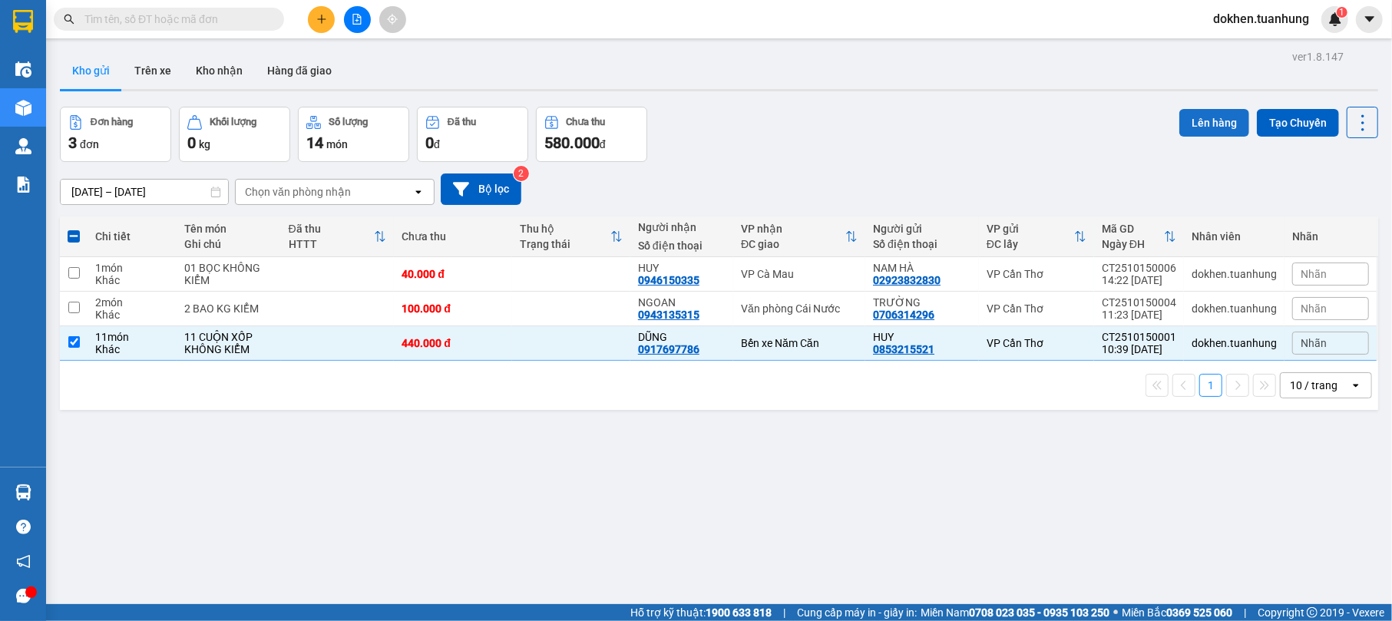
click at [1187, 114] on button "Lên hàng" at bounding box center [1215, 123] width 70 height 28
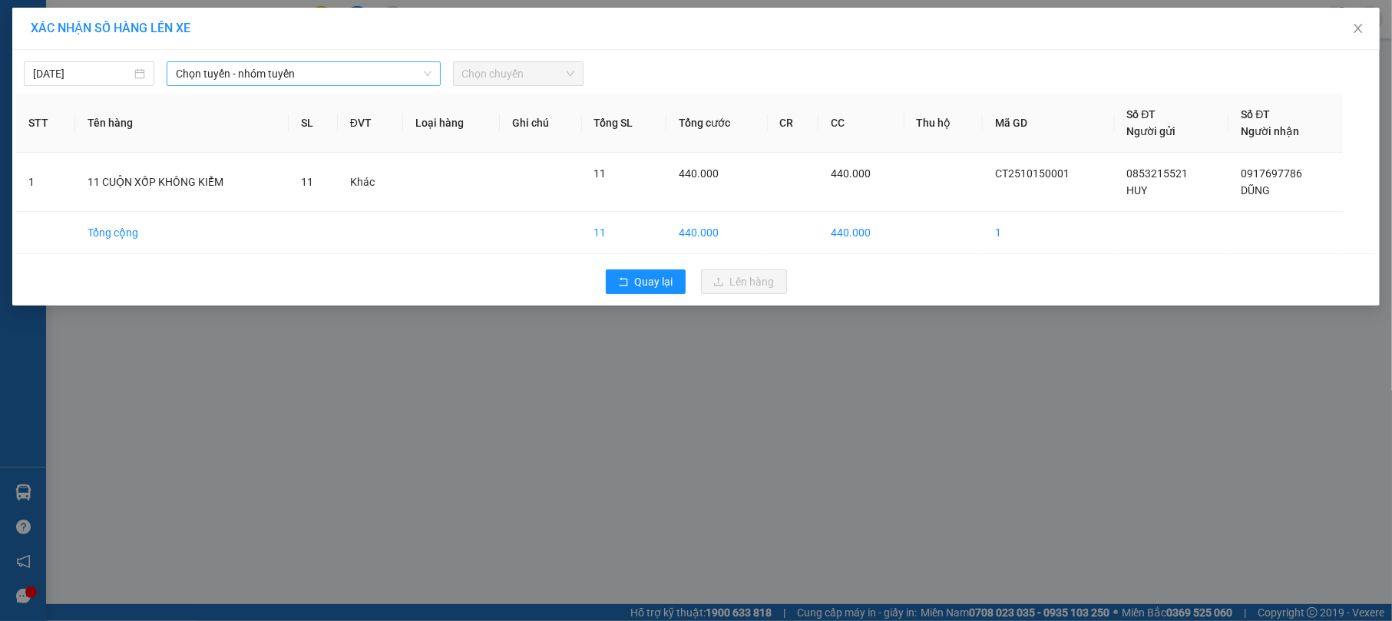
click at [433, 68] on div "Chọn tuyến - nhóm tuyến" at bounding box center [303, 73] width 273 height 25
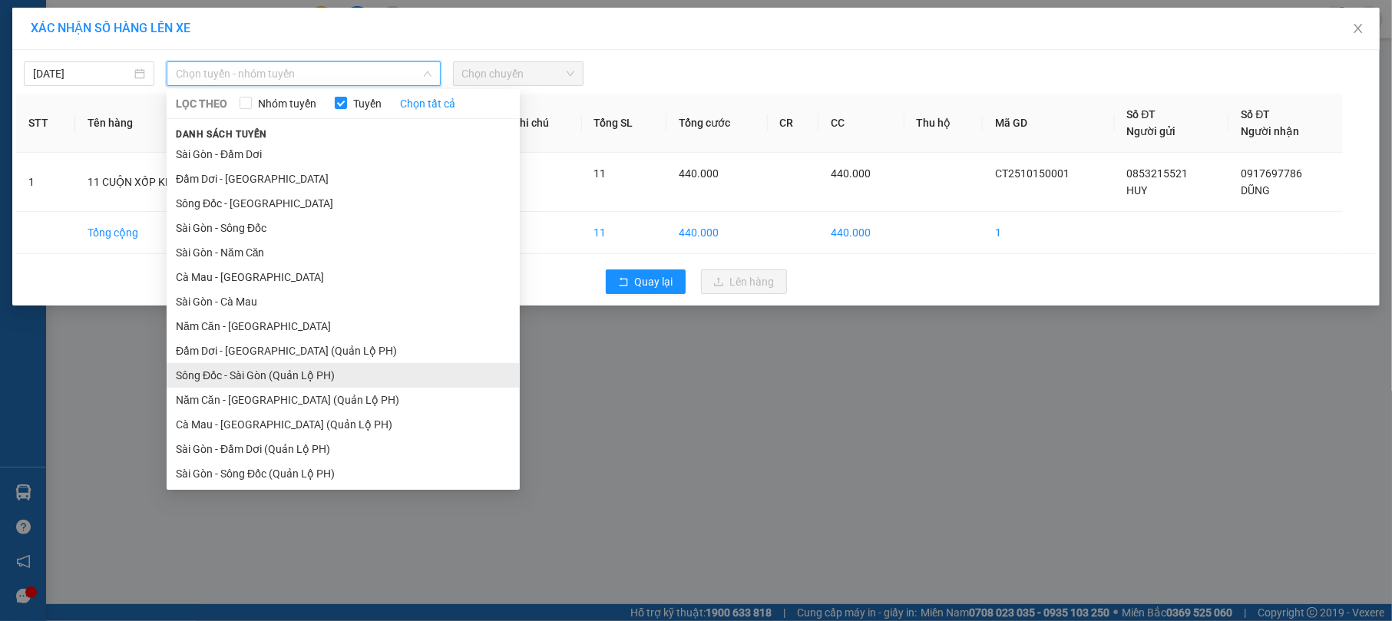
scroll to position [51, 0]
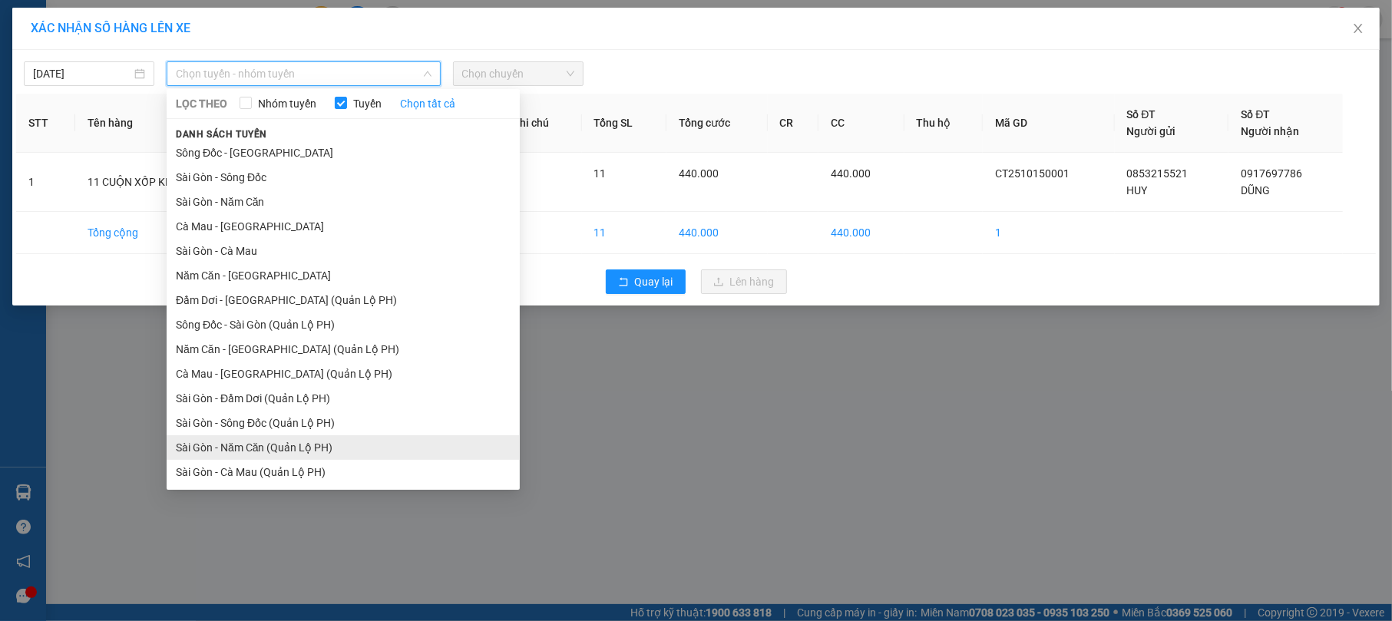
click at [441, 446] on li "Sài Gòn - Năm Căn (Quản Lộ PH)" at bounding box center [343, 447] width 353 height 25
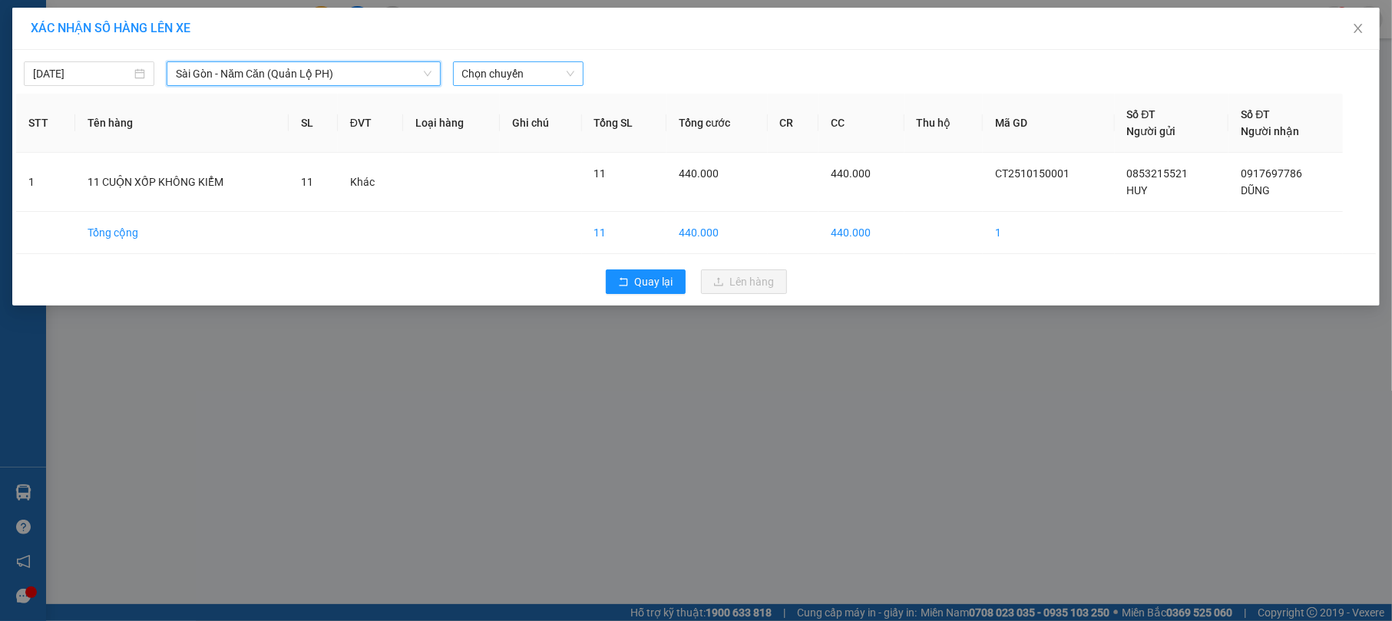
click at [571, 68] on span "Chọn chuyến" at bounding box center [518, 73] width 112 height 23
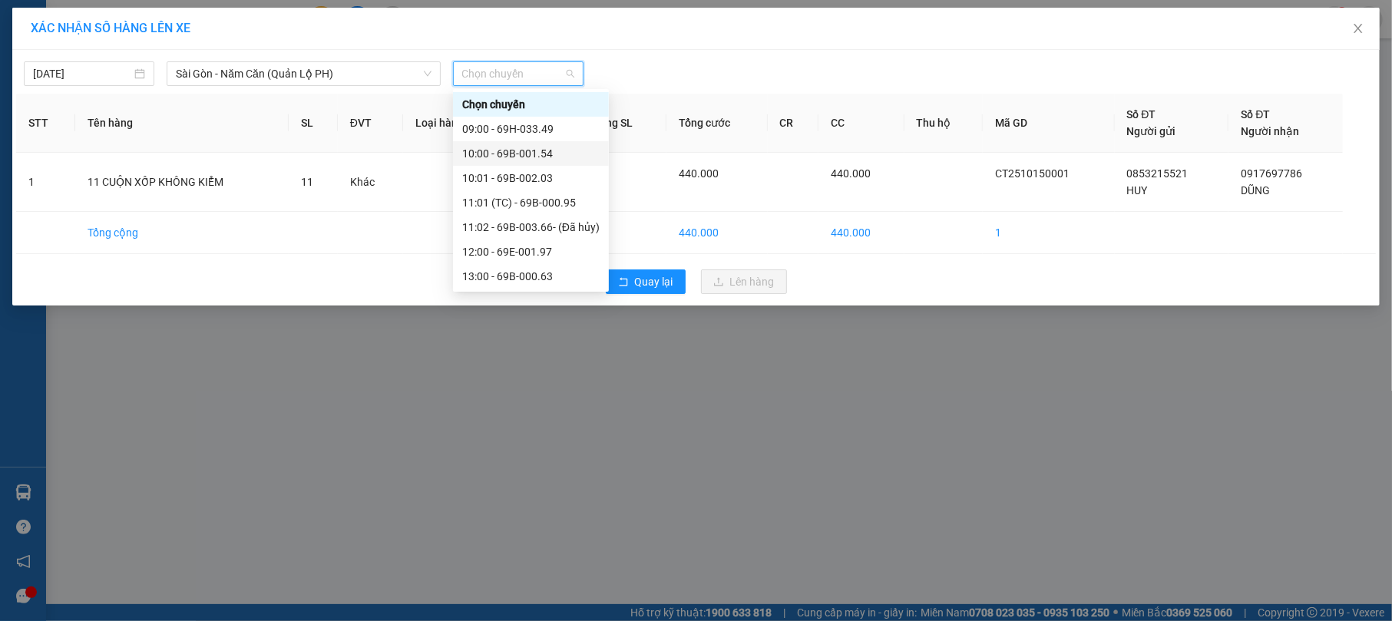
click at [557, 148] on div "10:00 - 69B-001.54" at bounding box center [530, 153] width 137 height 17
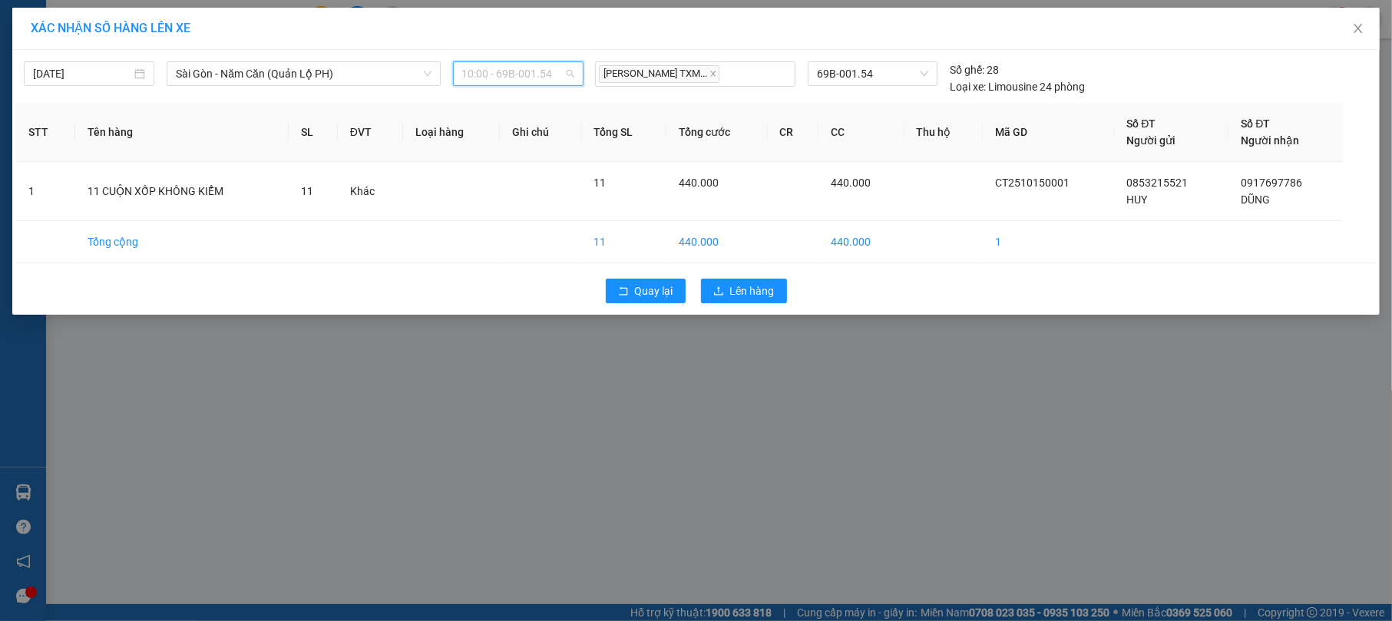
click at [576, 69] on div "10:00 - 69B-001.54" at bounding box center [518, 73] width 131 height 25
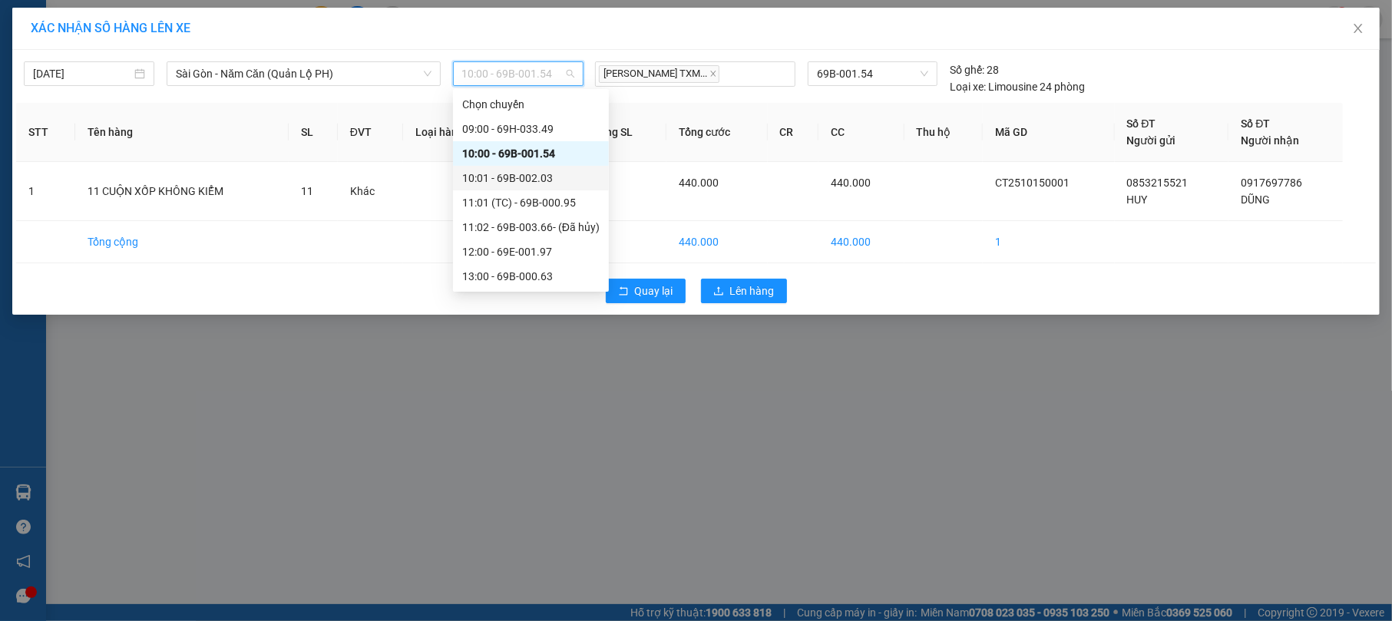
click at [564, 177] on div "10:01 - 69B-002.03" at bounding box center [530, 178] width 137 height 17
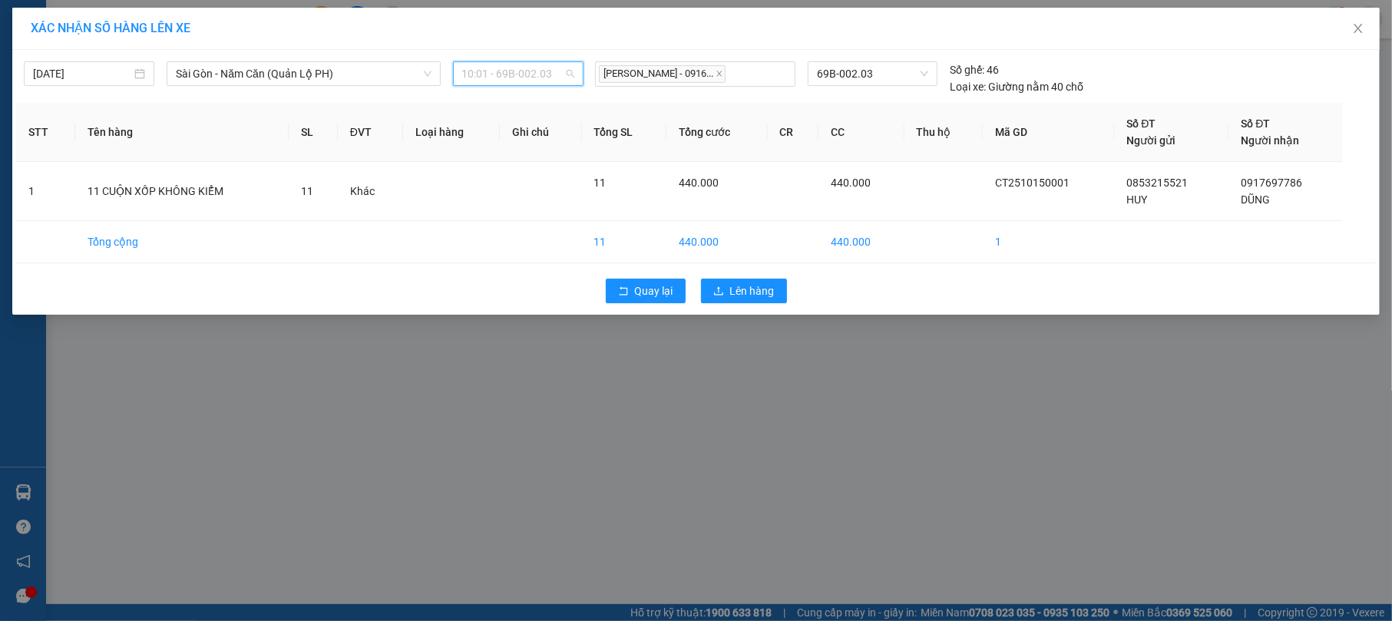
click at [572, 66] on span "10:01 - 69B-002.03" at bounding box center [518, 73] width 112 height 23
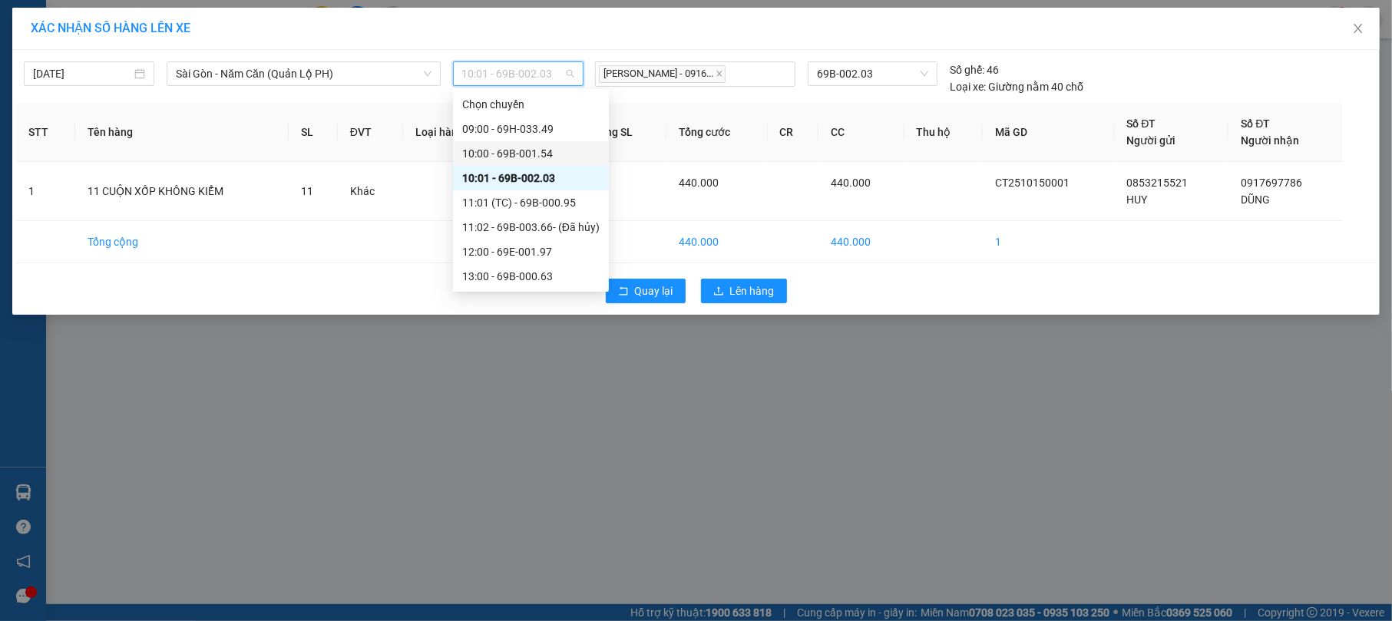
click at [566, 151] on div "10:00 - 69B-001.54" at bounding box center [530, 153] width 137 height 17
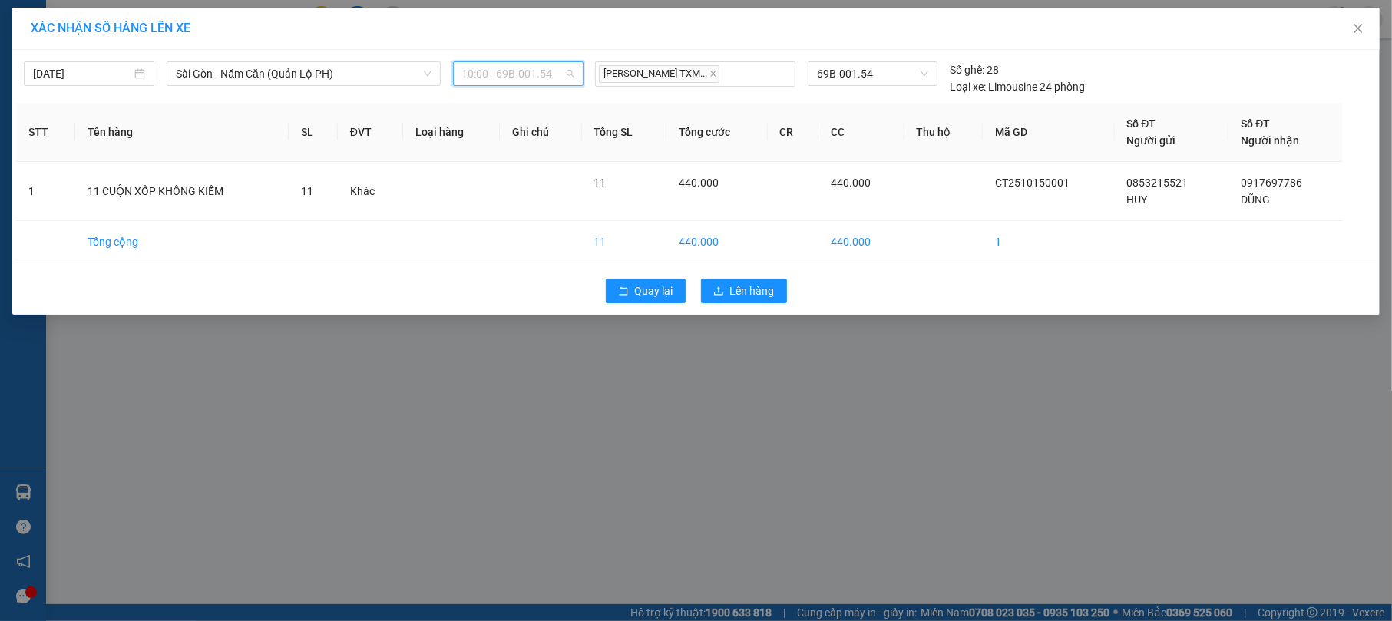
click at [572, 71] on span "10:00 - 69B-001.54" at bounding box center [518, 73] width 112 height 23
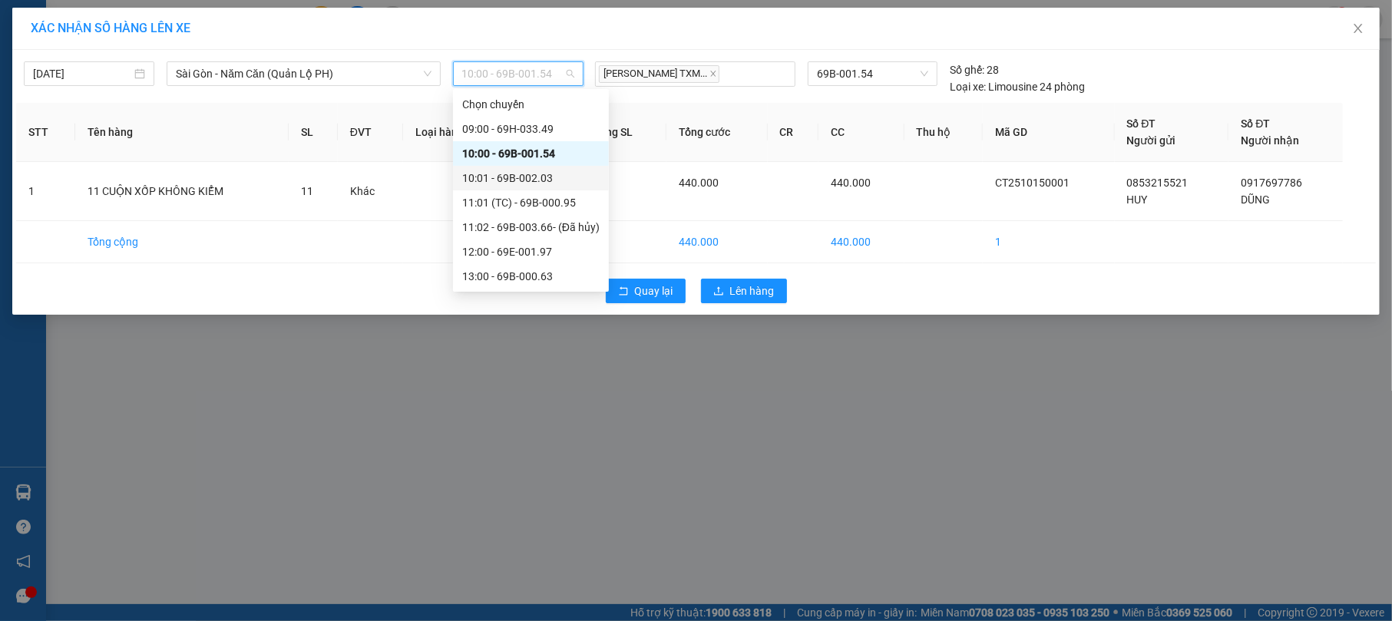
drag, startPoint x: 566, startPoint y: 151, endPoint x: 572, endPoint y: 175, distance: 24.6
click at [572, 175] on div "Chọn chuyến 09:00 - 69H-033.49 10:00 - 69B-001.54 10:01 - 69B-002.03 11:01 (TC)…" at bounding box center [531, 264] width 156 height 344
click at [572, 175] on div "10:01 - 69B-002.03" at bounding box center [530, 178] width 137 height 17
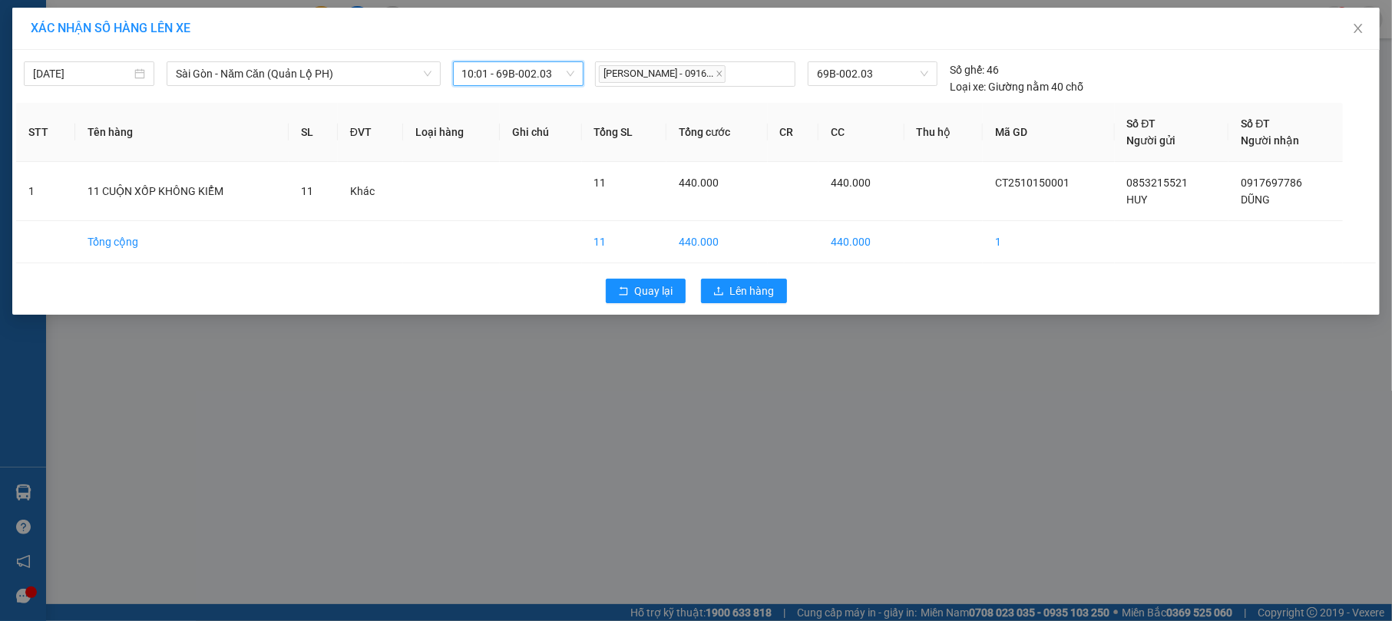
click at [572, 78] on span "10:01 - 69B-002.03" at bounding box center [518, 73] width 112 height 23
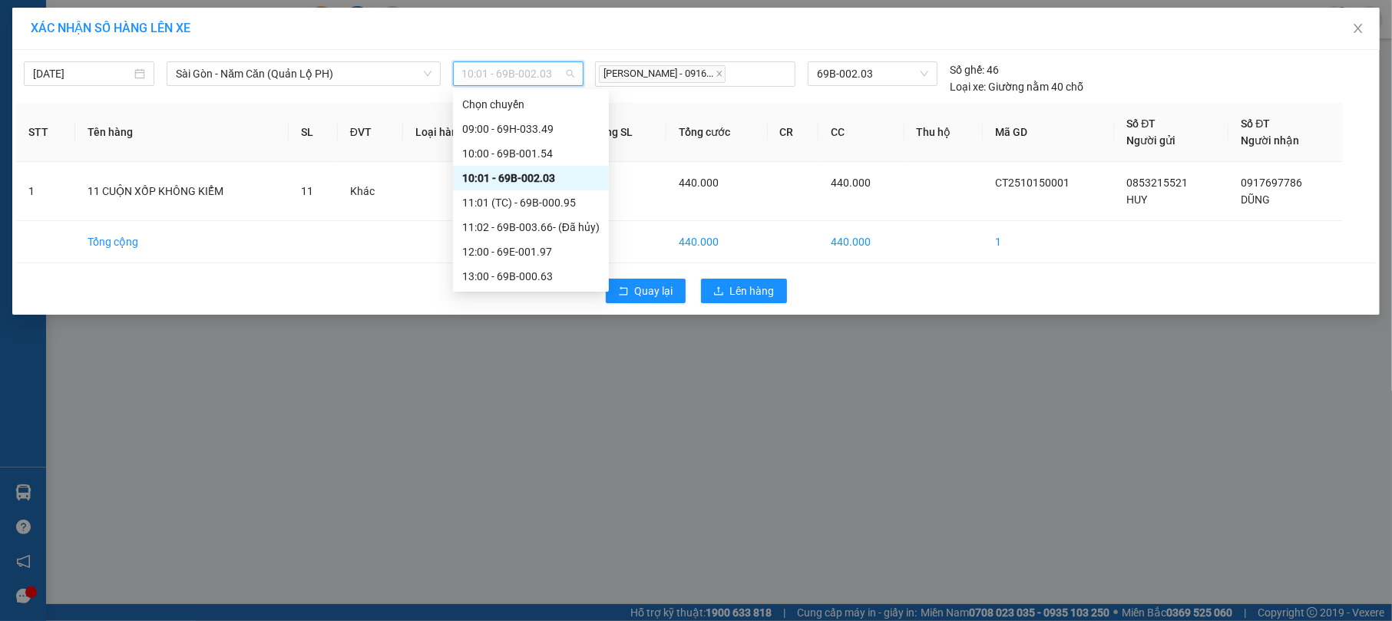
drag, startPoint x: 570, startPoint y: 148, endPoint x: 584, endPoint y: 184, distance: 38.9
click at [584, 184] on div "Chọn chuyến 09:00 - 69H-033.49 10:00 - 69B-001.54 10:01 - 69B-002.03 11:01 (TC)…" at bounding box center [531, 264] width 156 height 344
drag, startPoint x: 591, startPoint y: 157, endPoint x: 593, endPoint y: 148, distance: 8.6
click at [593, 148] on div "Chọn chuyến 09:00 - 69H-033.49 10:00 - 69B-001.54 10:01 - 69B-002.03 11:01 (TC)…" at bounding box center [531, 264] width 156 height 344
click at [575, 147] on div "10:00 - 69B-001.54" at bounding box center [530, 153] width 137 height 17
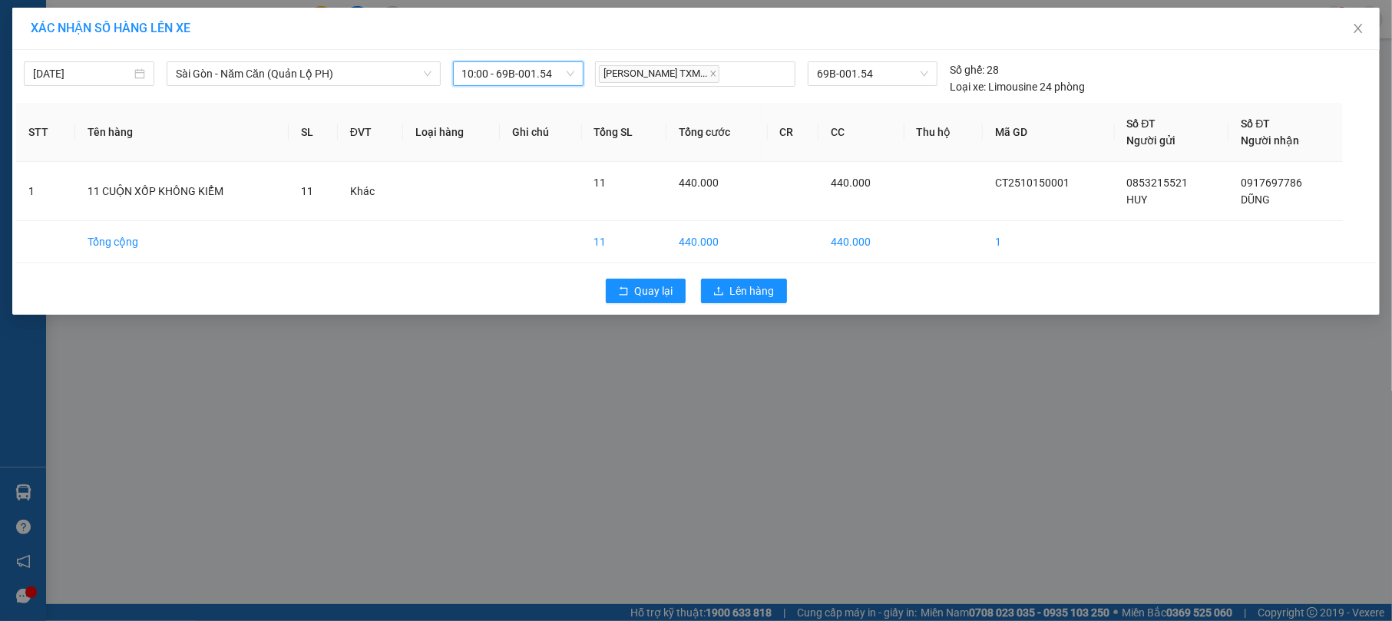
click at [573, 71] on span "10:00 - 69B-001.54" at bounding box center [518, 73] width 112 height 23
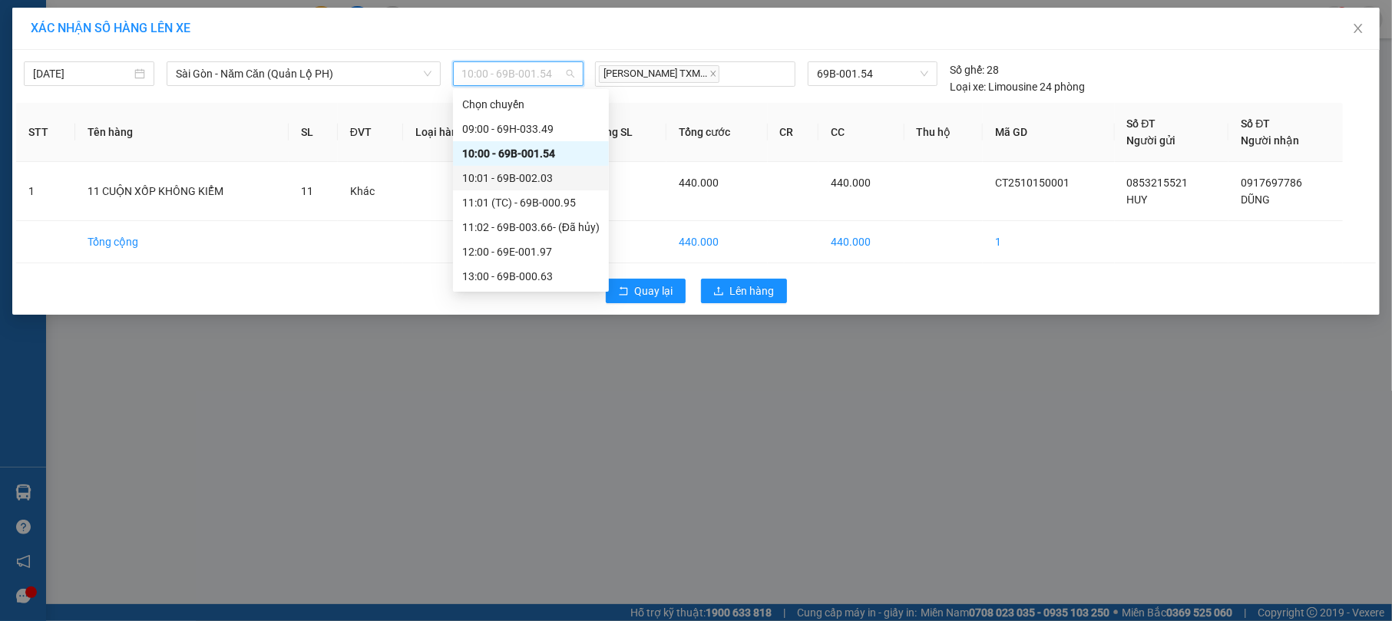
drag, startPoint x: 567, startPoint y: 151, endPoint x: 581, endPoint y: 179, distance: 30.9
click at [581, 179] on div "Chọn chuyến 09:00 - 69H-033.49 10:00 - 69B-001.54 10:01 - 69B-002.03 11:01 (TC)…" at bounding box center [531, 264] width 156 height 344
click at [597, 177] on div "10:01 - 69B-002.03" at bounding box center [530, 178] width 137 height 17
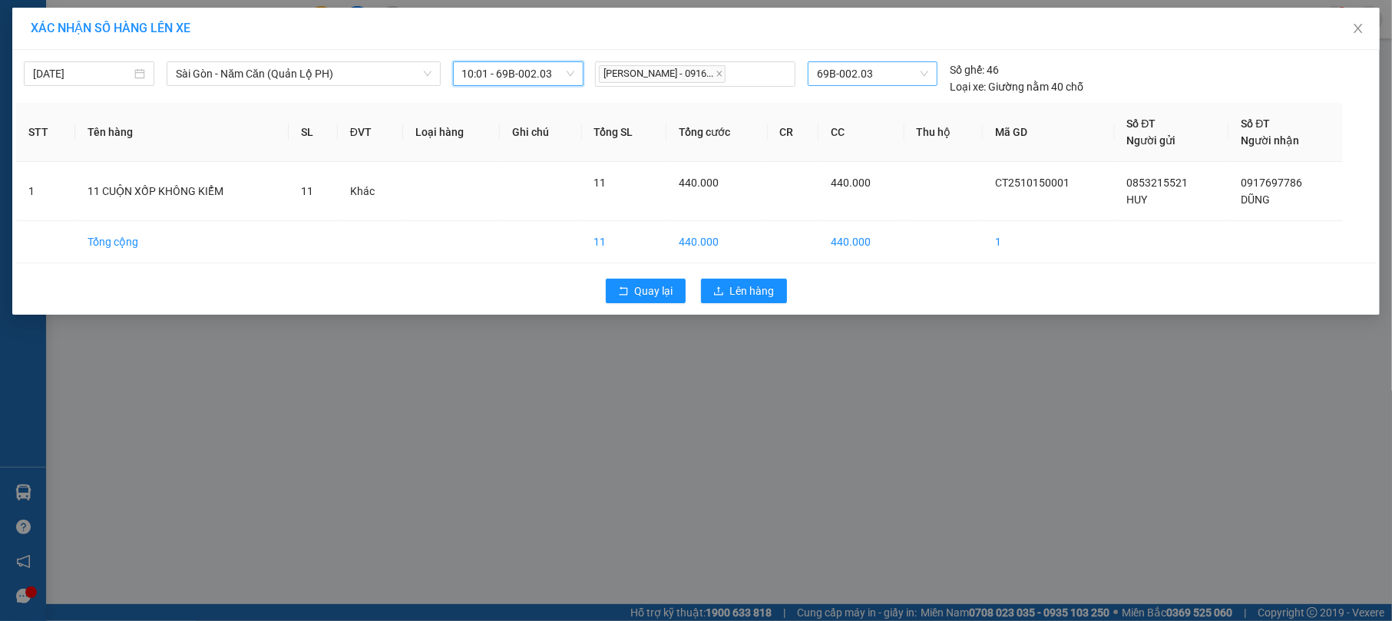
click at [926, 68] on span "69B-002.03" at bounding box center [872, 73] width 111 height 23
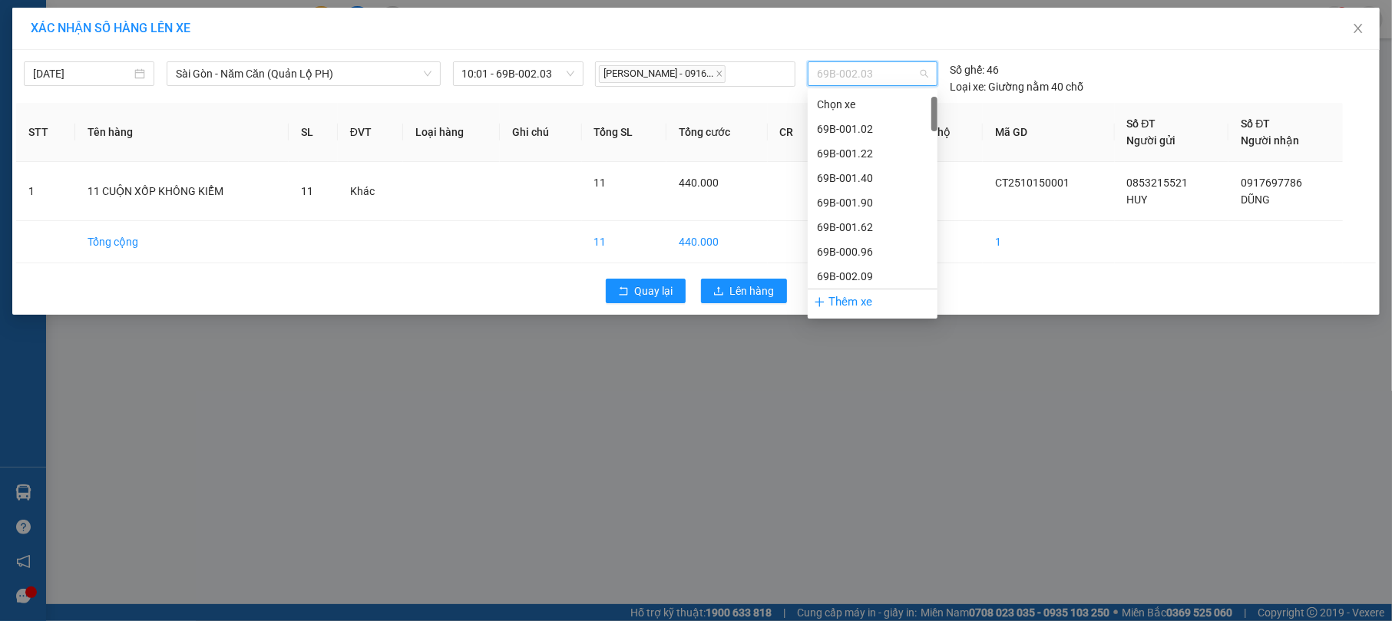
scroll to position [25, 0]
click at [871, 275] on div "69B-002.03" at bounding box center [872, 276] width 111 height 17
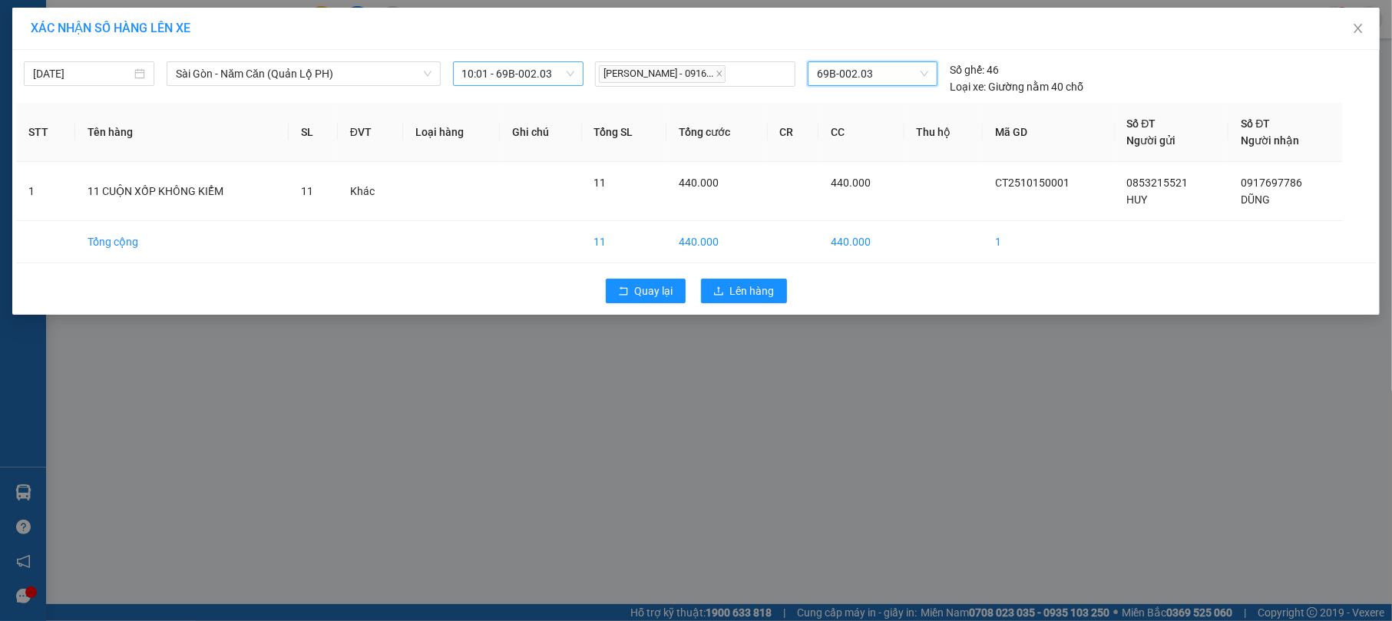
click at [573, 71] on span "10:01 - 69B-002.03" at bounding box center [518, 73] width 112 height 23
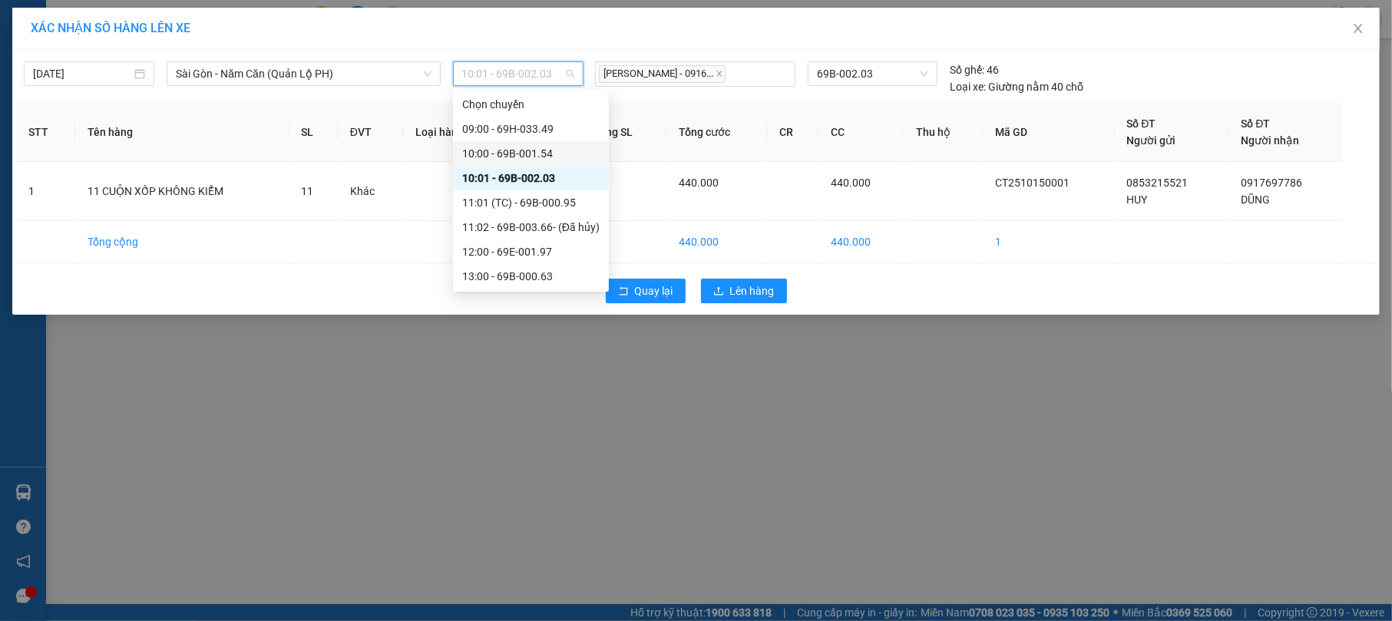
click at [572, 148] on div "10:00 - 69B-001.54" at bounding box center [530, 153] width 137 height 17
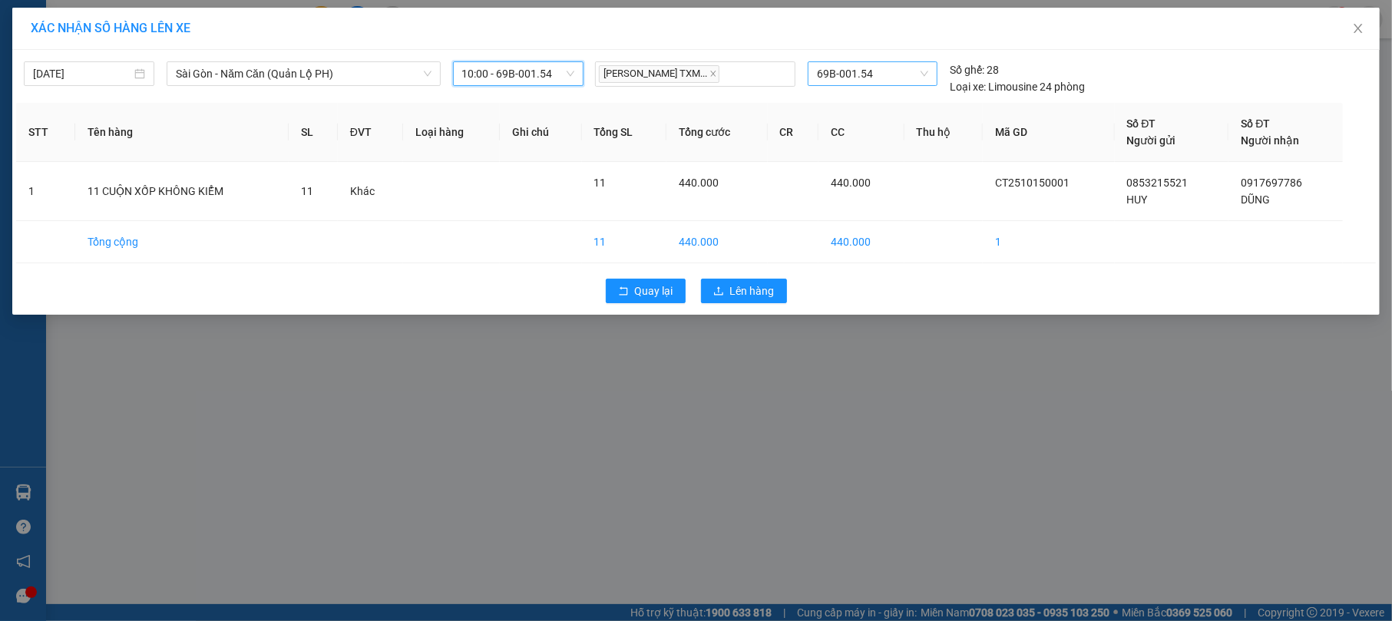
click at [929, 71] on div "69B-001.54" at bounding box center [873, 73] width 130 height 25
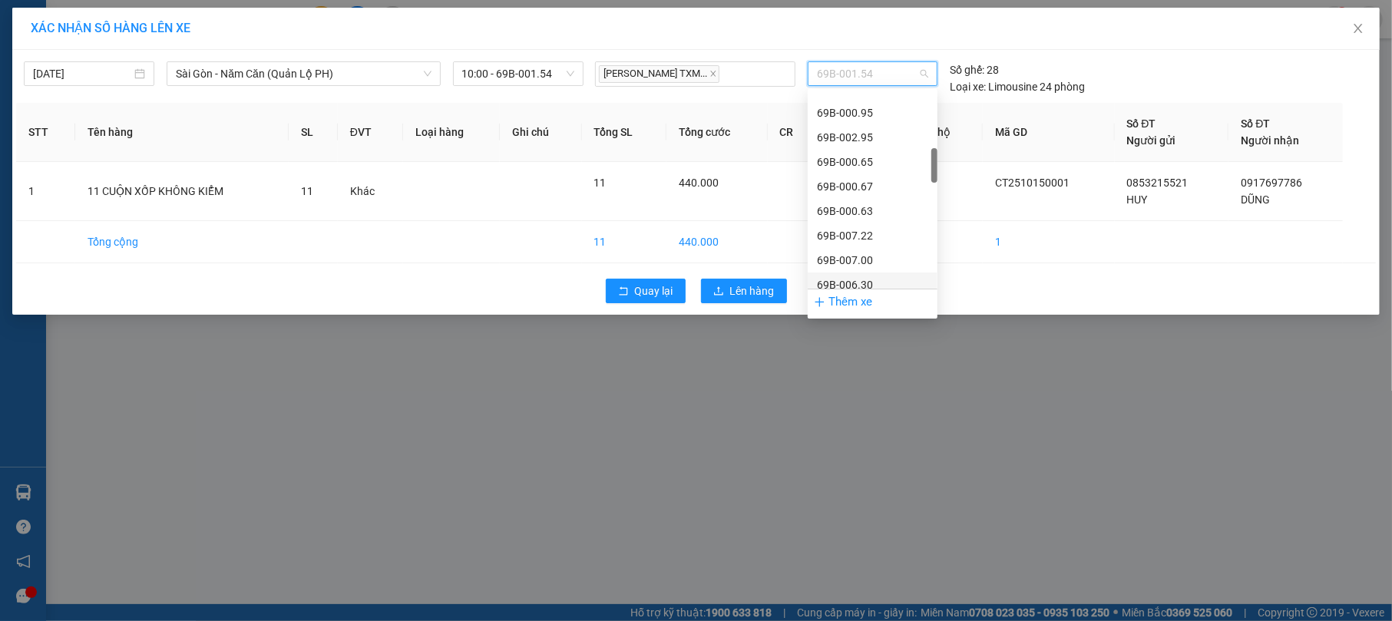
click at [817, 376] on div "XÁC NHẬN SỐ HÀNG LÊN XE [DATE] [GEOGRAPHIC_DATA] - [GEOGRAPHIC_DATA] (Quản Lộ P…" at bounding box center [696, 310] width 1392 height 621
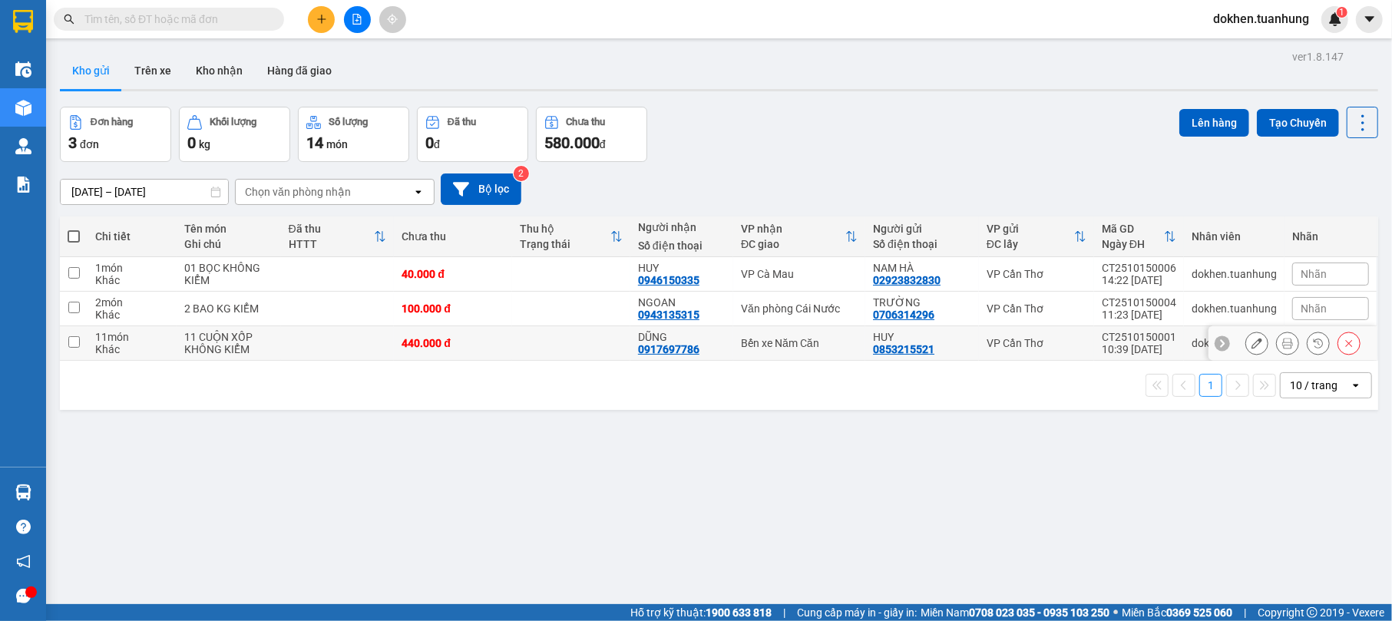
click at [496, 345] on div "440.000 đ" at bounding box center [453, 343] width 103 height 12
checkbox input "true"
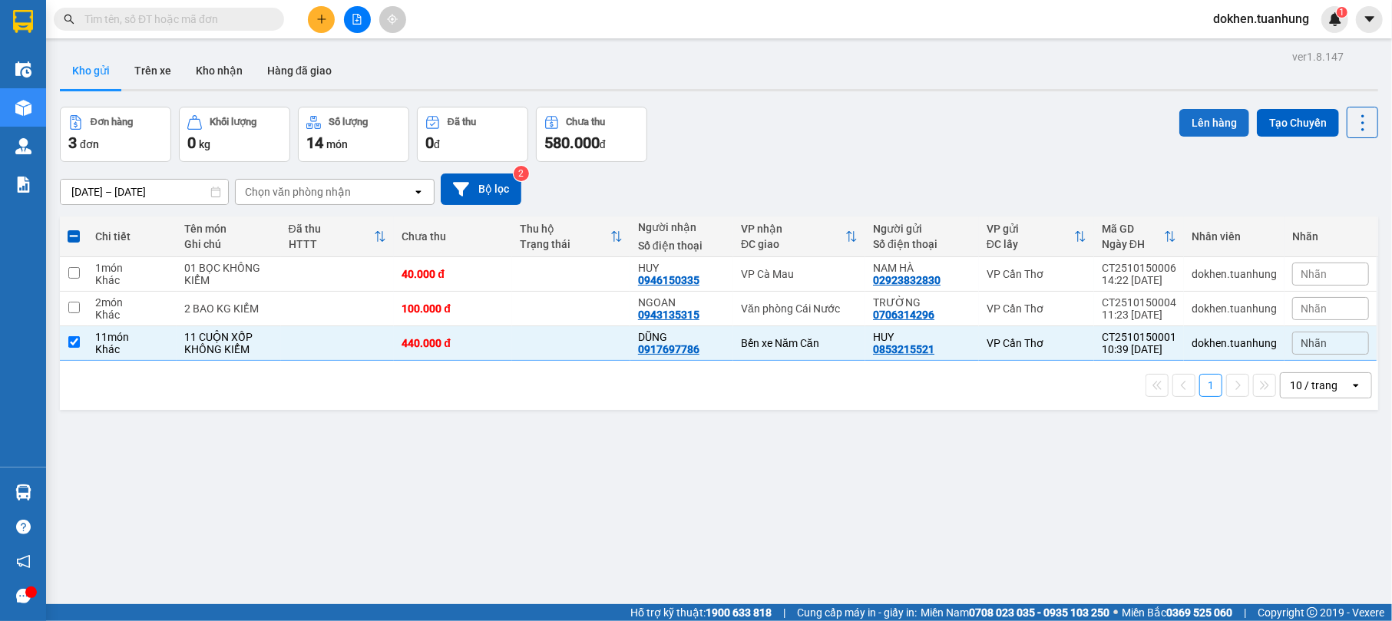
click at [1203, 118] on button "Lên hàng" at bounding box center [1215, 123] width 70 height 28
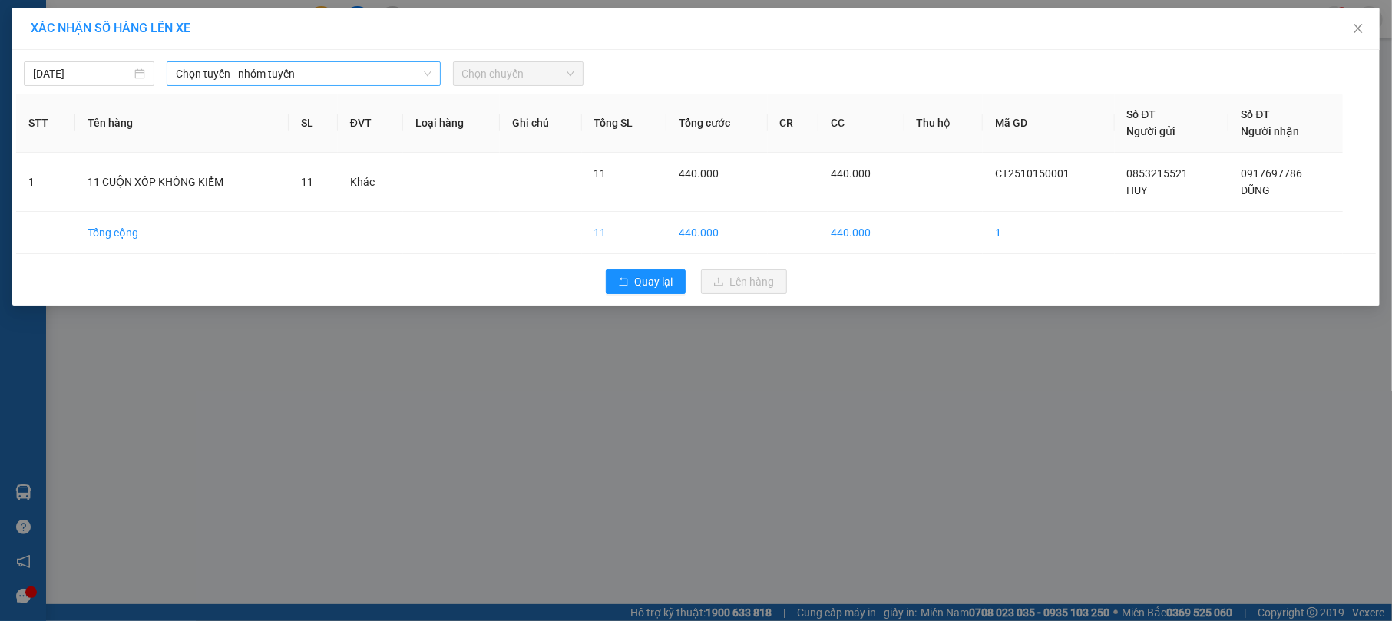
click at [431, 69] on icon "down" at bounding box center [427, 73] width 9 height 9
click at [433, 78] on div "Chọn tuyến - nhóm tuyến" at bounding box center [303, 73] width 273 height 25
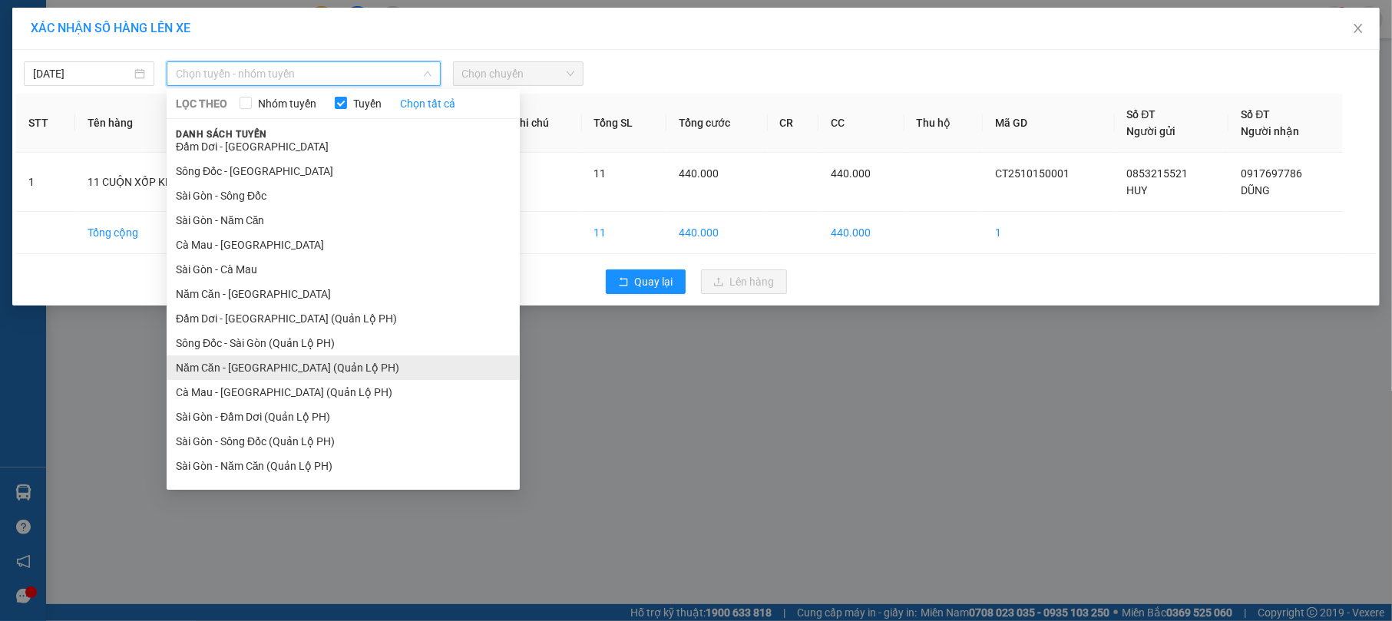
scroll to position [51, 0]
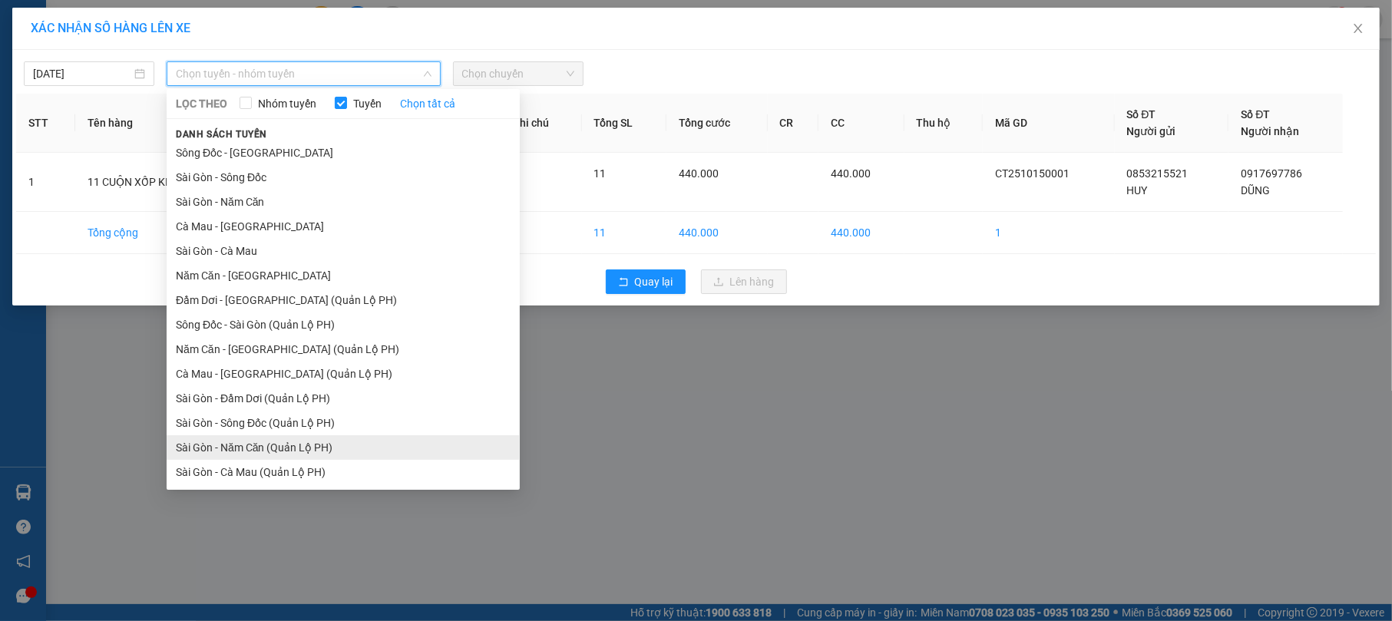
click at [435, 444] on li "Sài Gòn - Năm Căn (Quản Lộ PH)" at bounding box center [343, 447] width 353 height 25
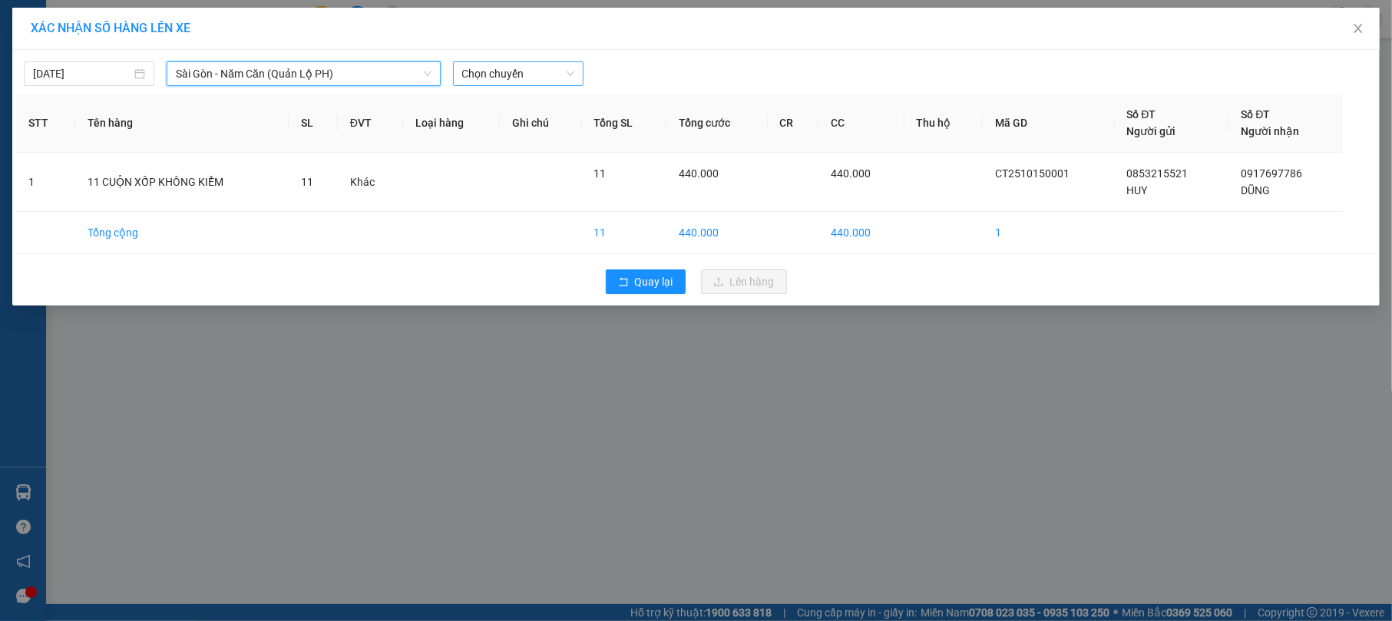
click at [575, 66] on div "Chọn chuyến" at bounding box center [518, 73] width 131 height 25
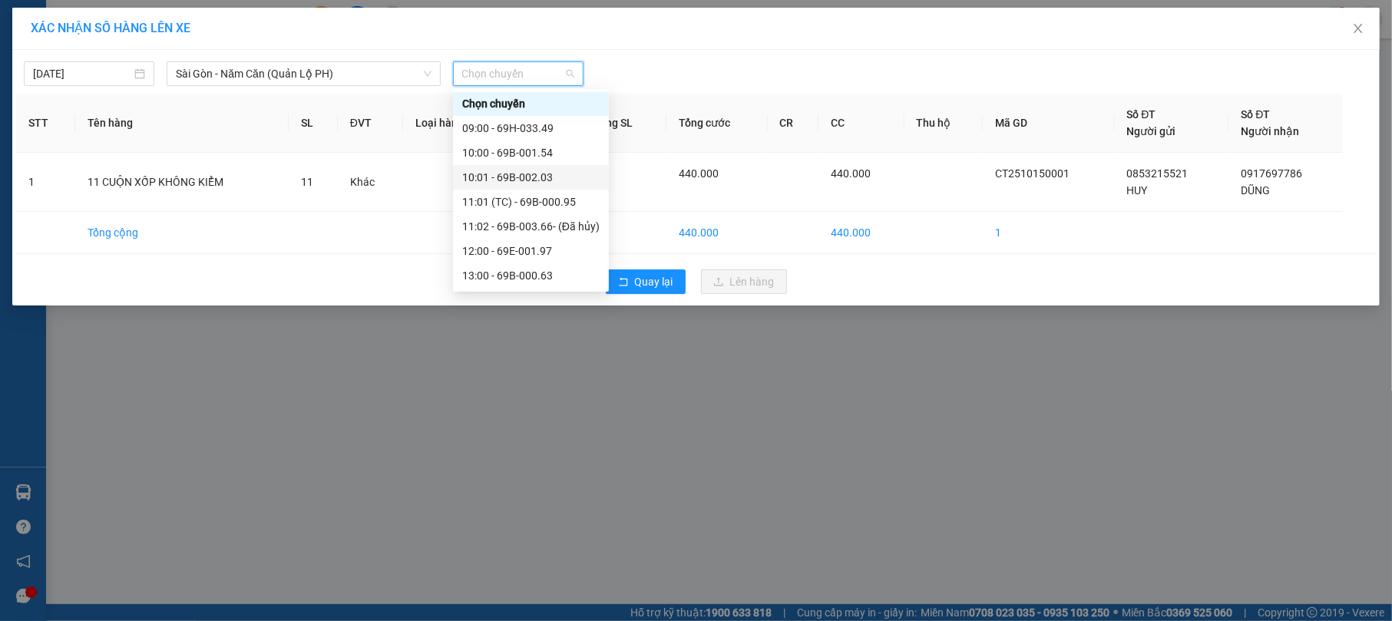
scroll to position [0, 0]
drag, startPoint x: 578, startPoint y: 149, endPoint x: 582, endPoint y: 172, distance: 23.5
click at [582, 172] on div "Chọn chuyến 09:00 - 69H-033.49 10:00 - 69B-001.54 10:01 - 69B-002.03 11:01 (TC)…" at bounding box center [531, 264] width 156 height 344
click at [579, 152] on div "10:00 - 69B-001.54" at bounding box center [530, 153] width 137 height 17
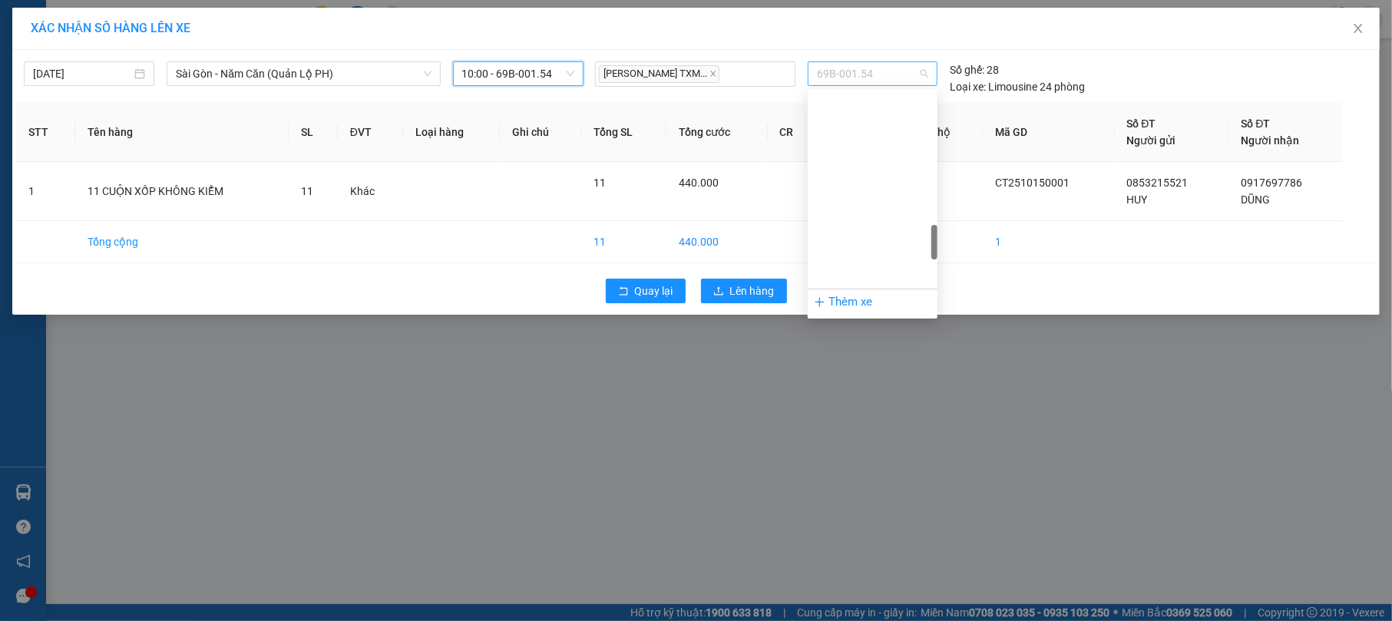
click at [929, 69] on div "69B-001.54" at bounding box center [873, 73] width 130 height 25
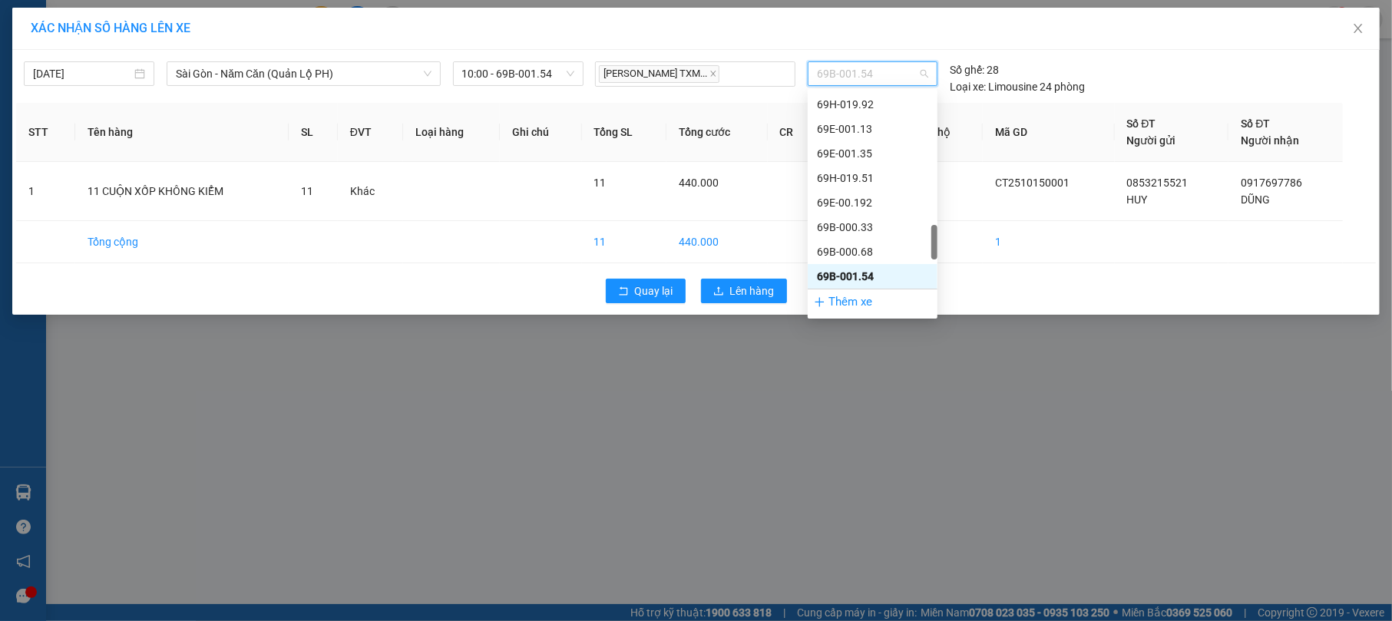
click at [900, 304] on div "Thêm xe" at bounding box center [873, 302] width 130 height 27
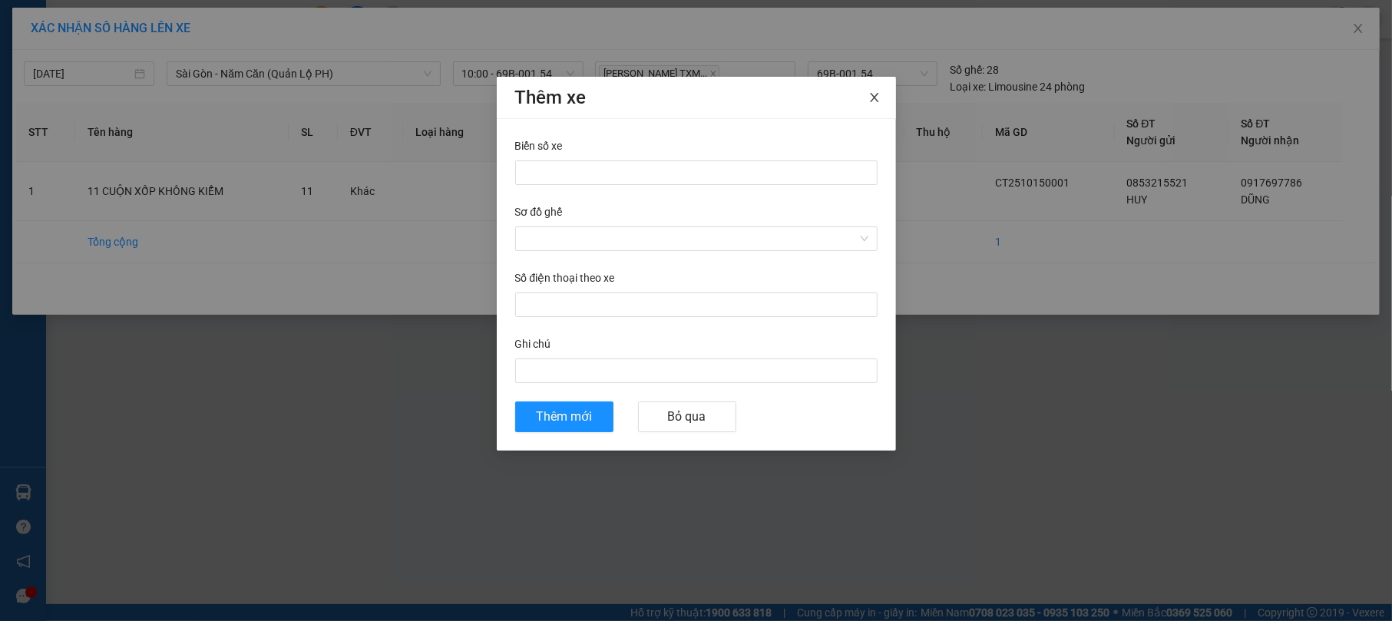
click at [874, 92] on icon "close" at bounding box center [875, 97] width 12 height 12
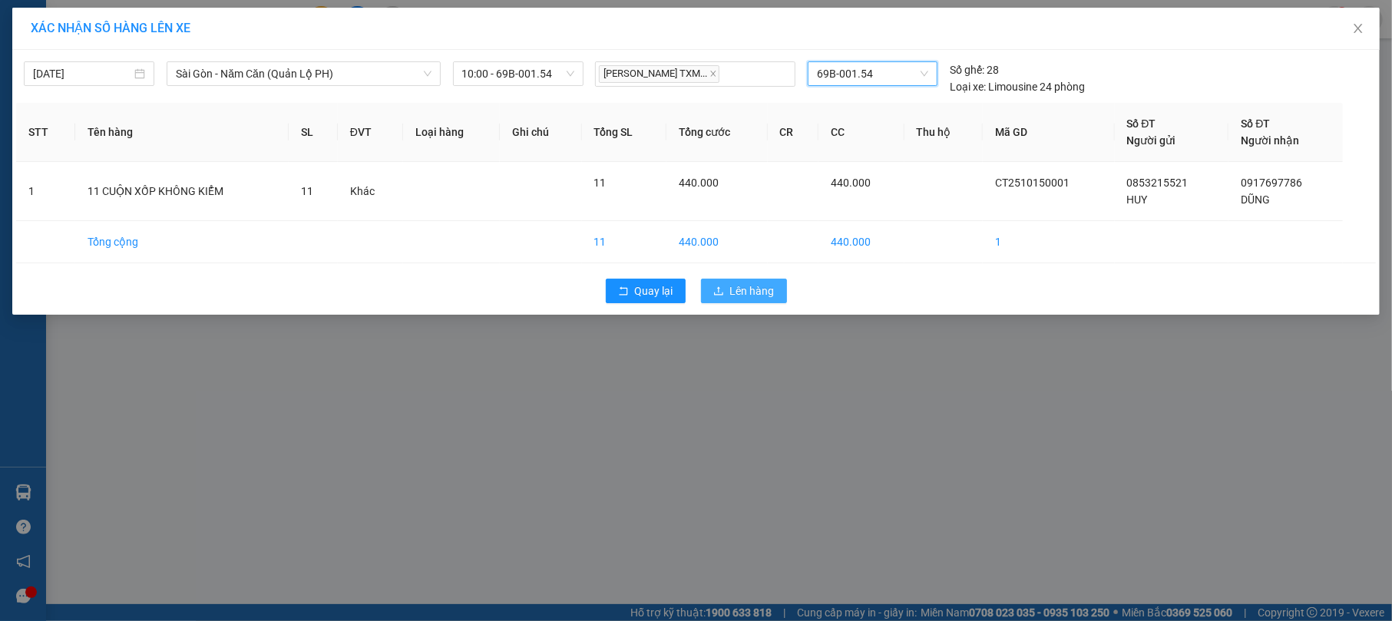
click at [760, 295] on span "Lên hàng" at bounding box center [752, 291] width 45 height 17
